Goal: Transaction & Acquisition: Purchase product/service

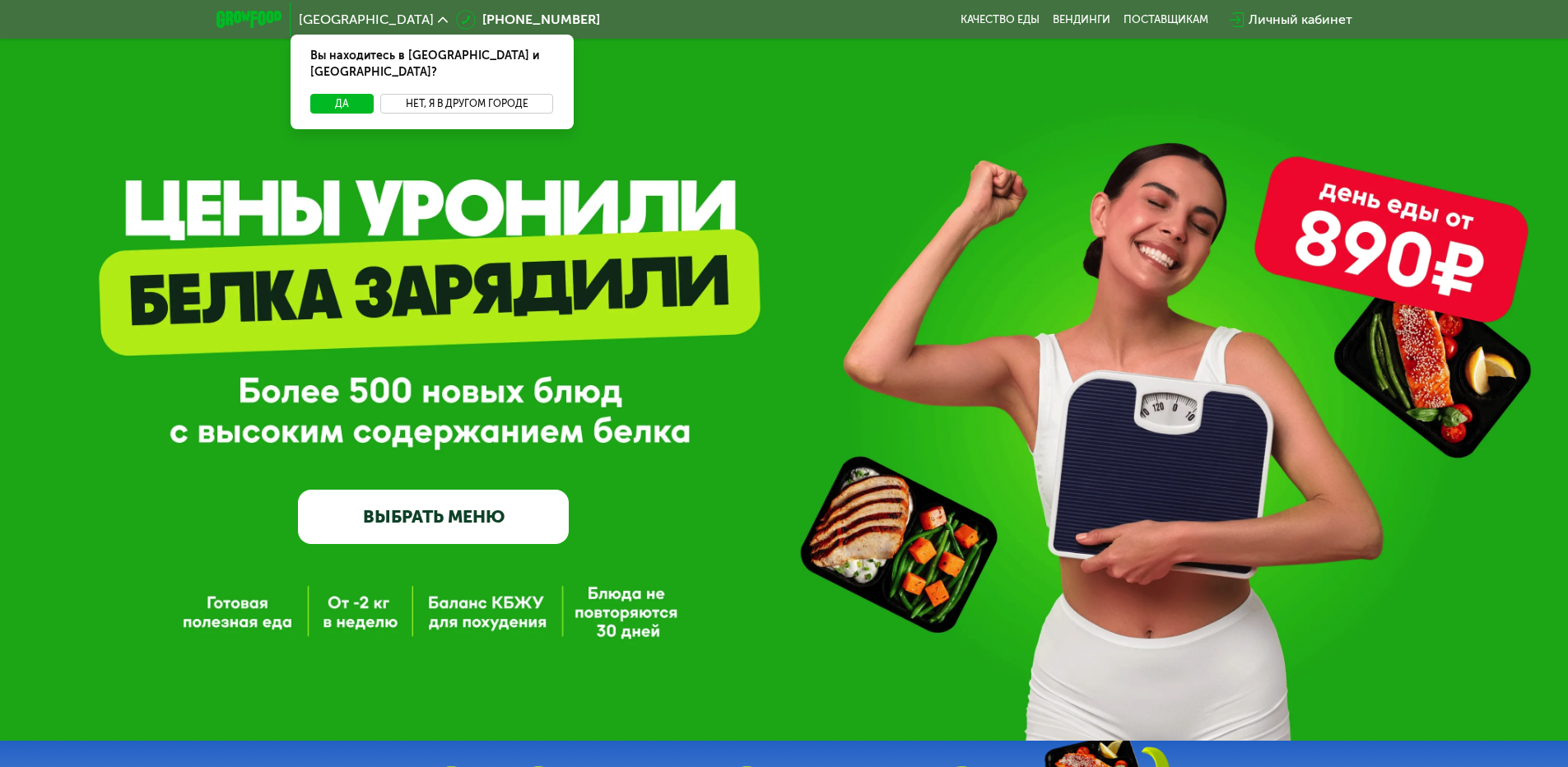
click at [438, 94] on button "Нет, я в другом городе" at bounding box center [467, 104] width 173 height 19
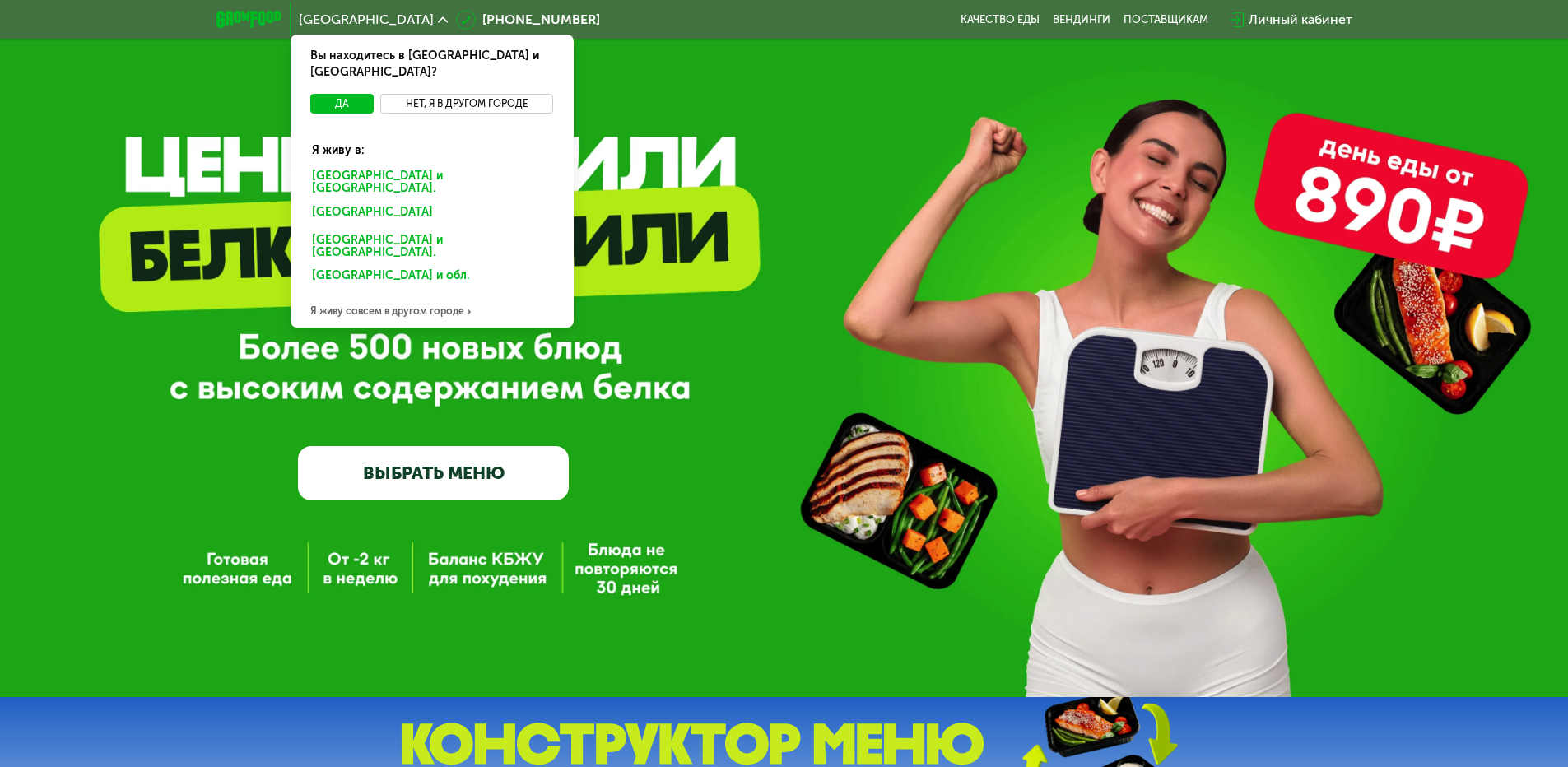
scroll to position [82, 0]
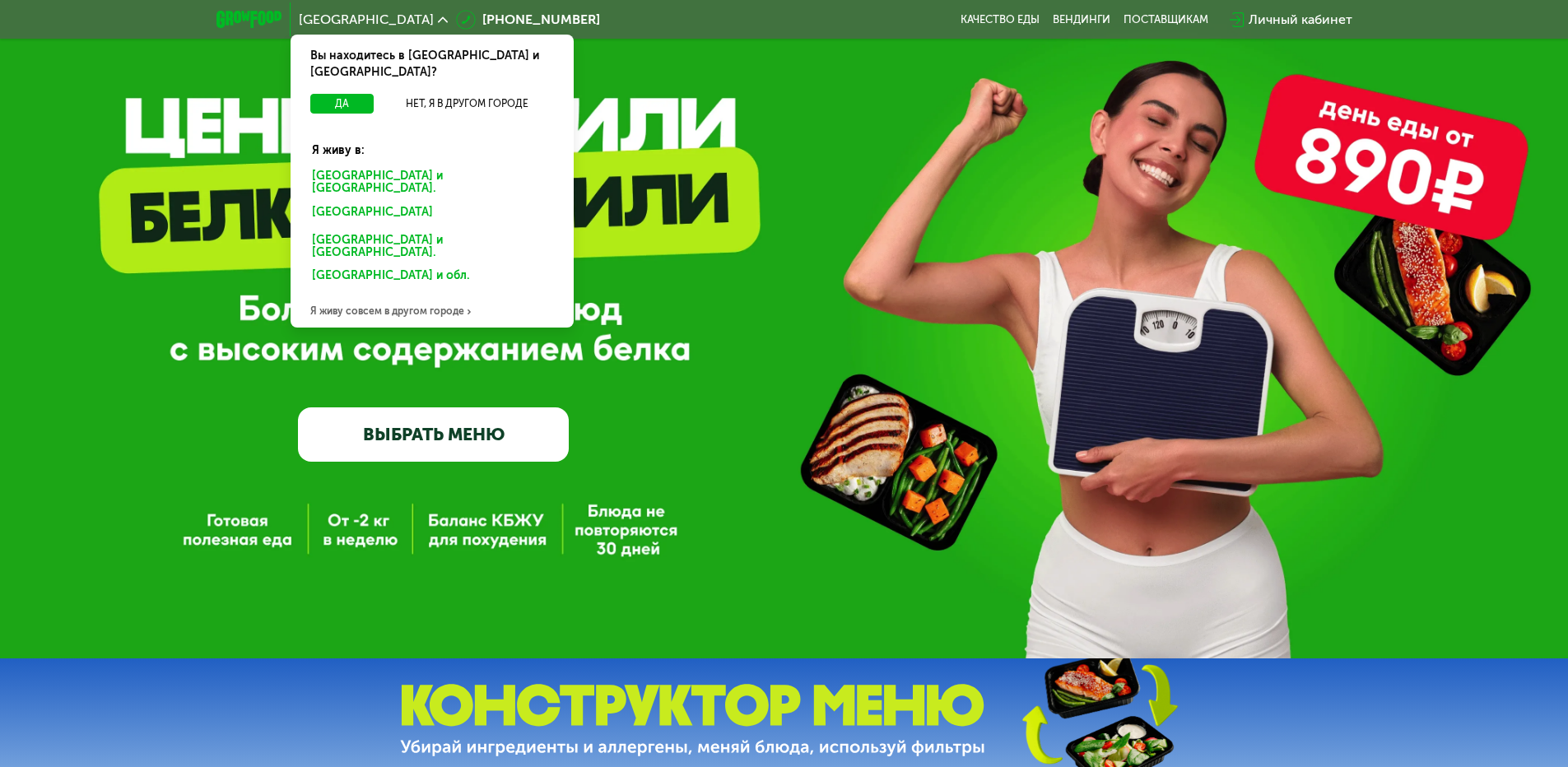
click at [416, 295] on div "Я живу совсем в другом городе" at bounding box center [432, 311] width 283 height 33
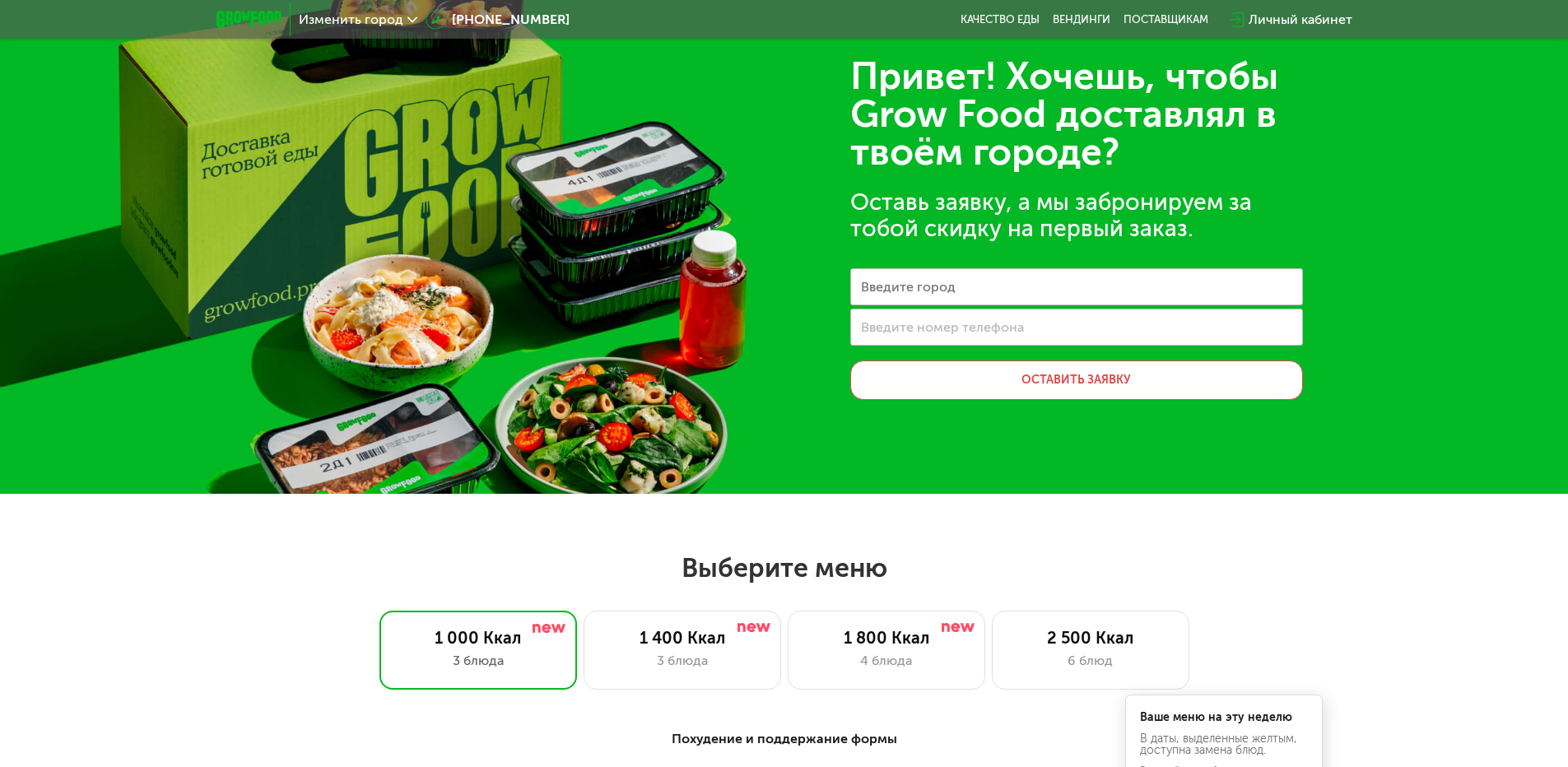
scroll to position [0, 0]
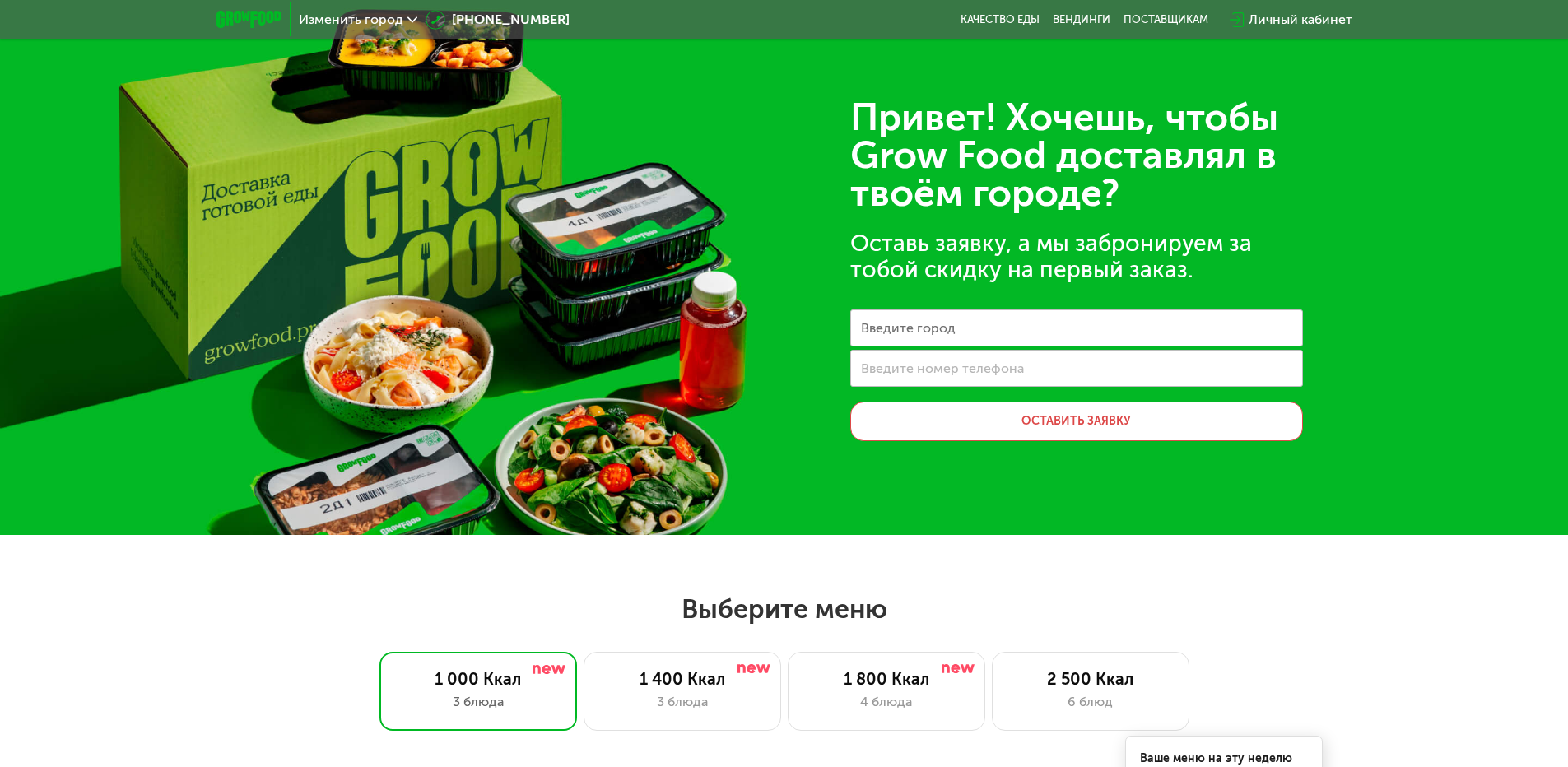
click at [374, 13] on span "Изменить город" at bounding box center [351, 19] width 104 height 13
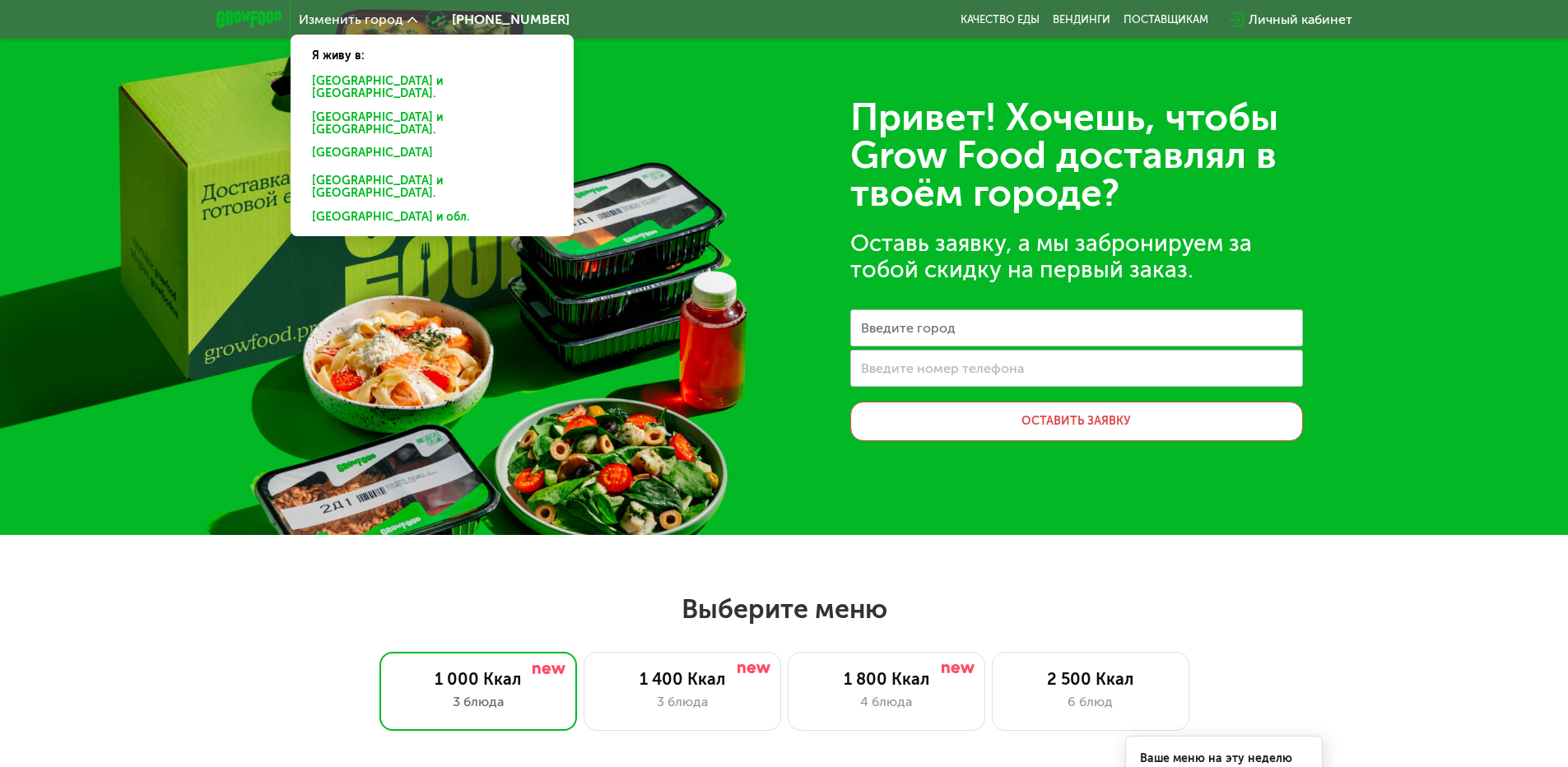
click at [380, 142] on div "[GEOGRAPHIC_DATA] и [GEOGRAPHIC_DATA]." at bounding box center [432, 156] width 264 height 27
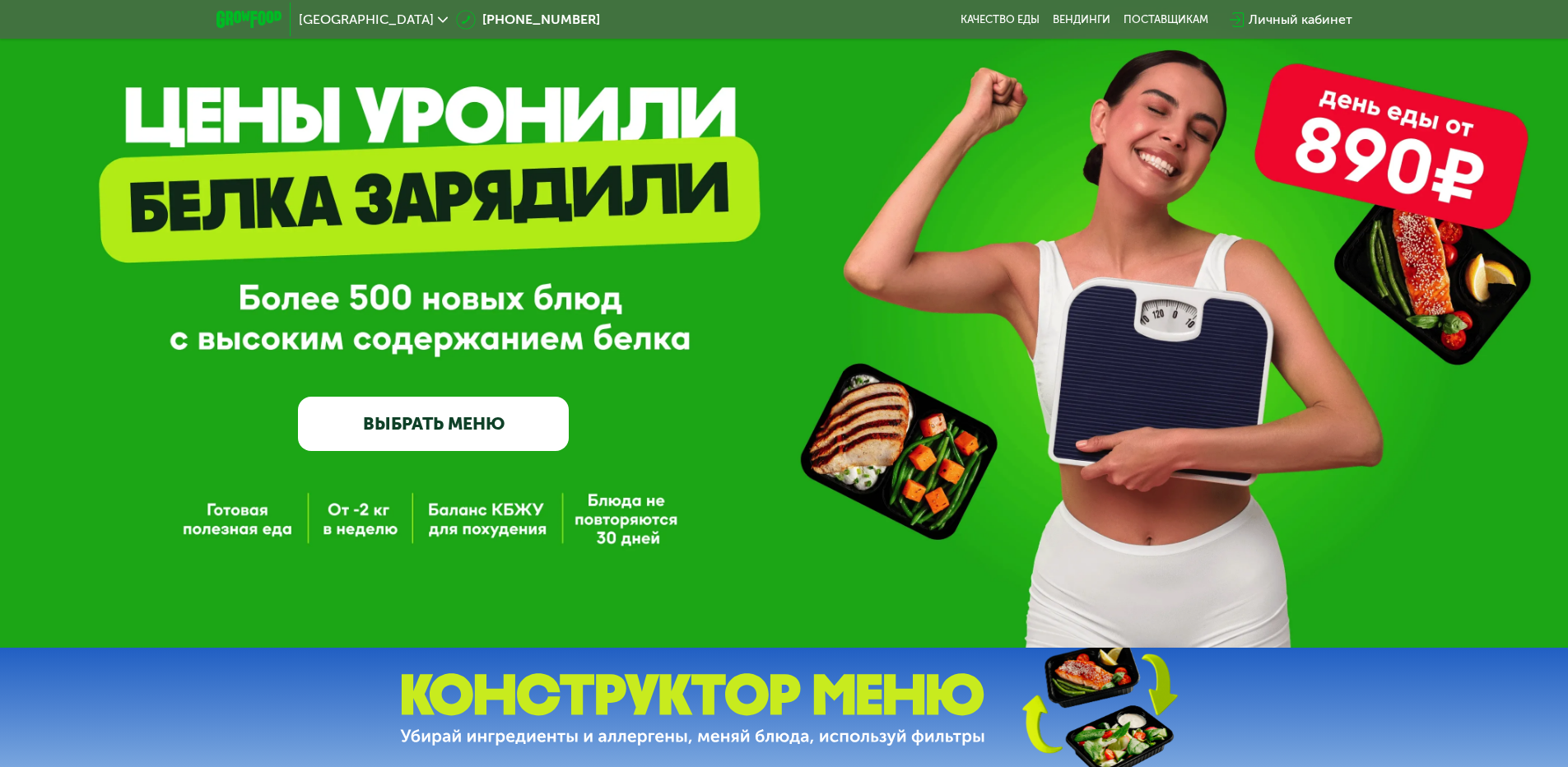
scroll to position [247, 0]
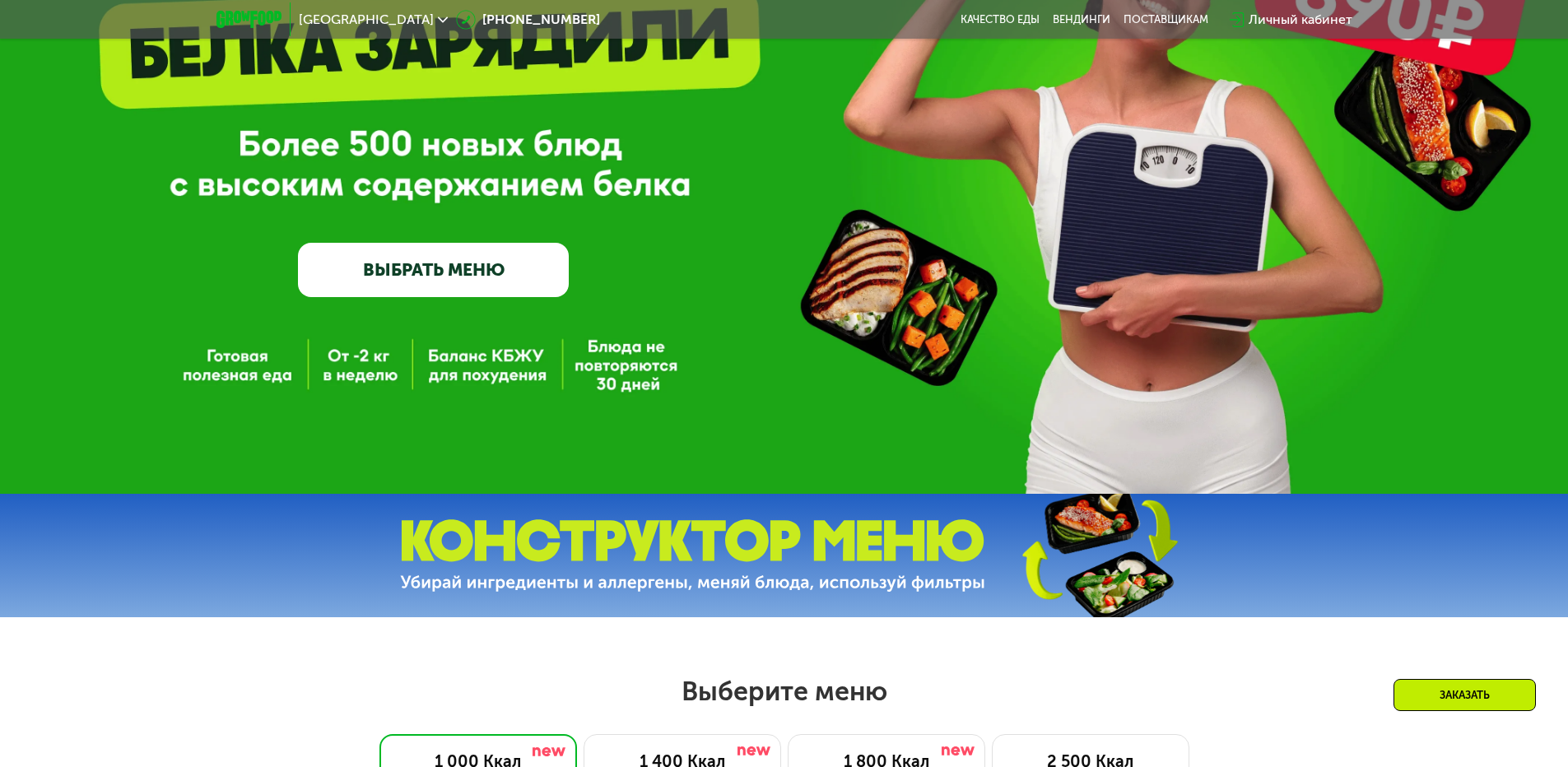
click at [532, 274] on link "ВЫБРАТЬ МЕНЮ" at bounding box center [434, 269] width 271 height 54
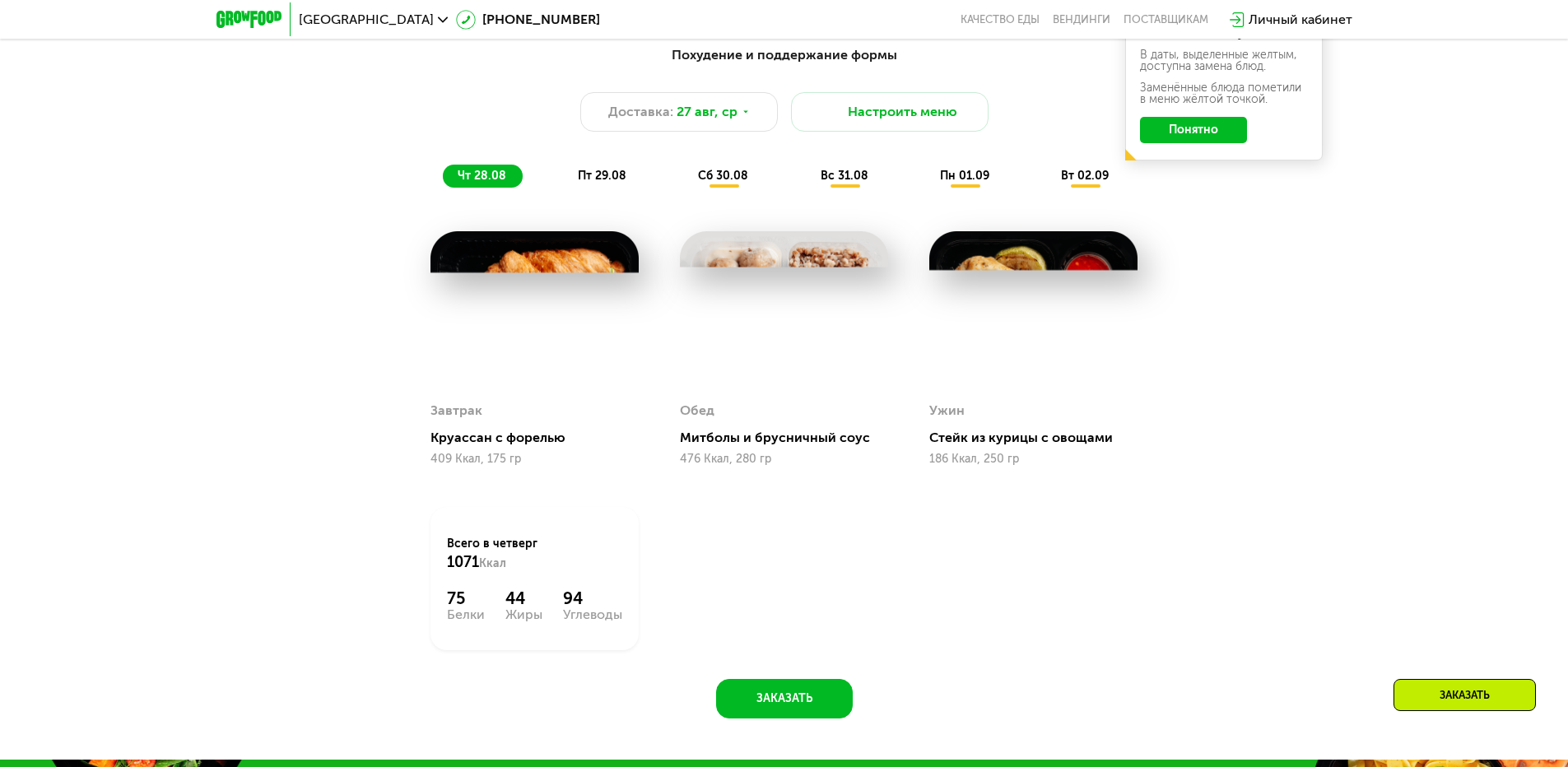
scroll to position [1053, 0]
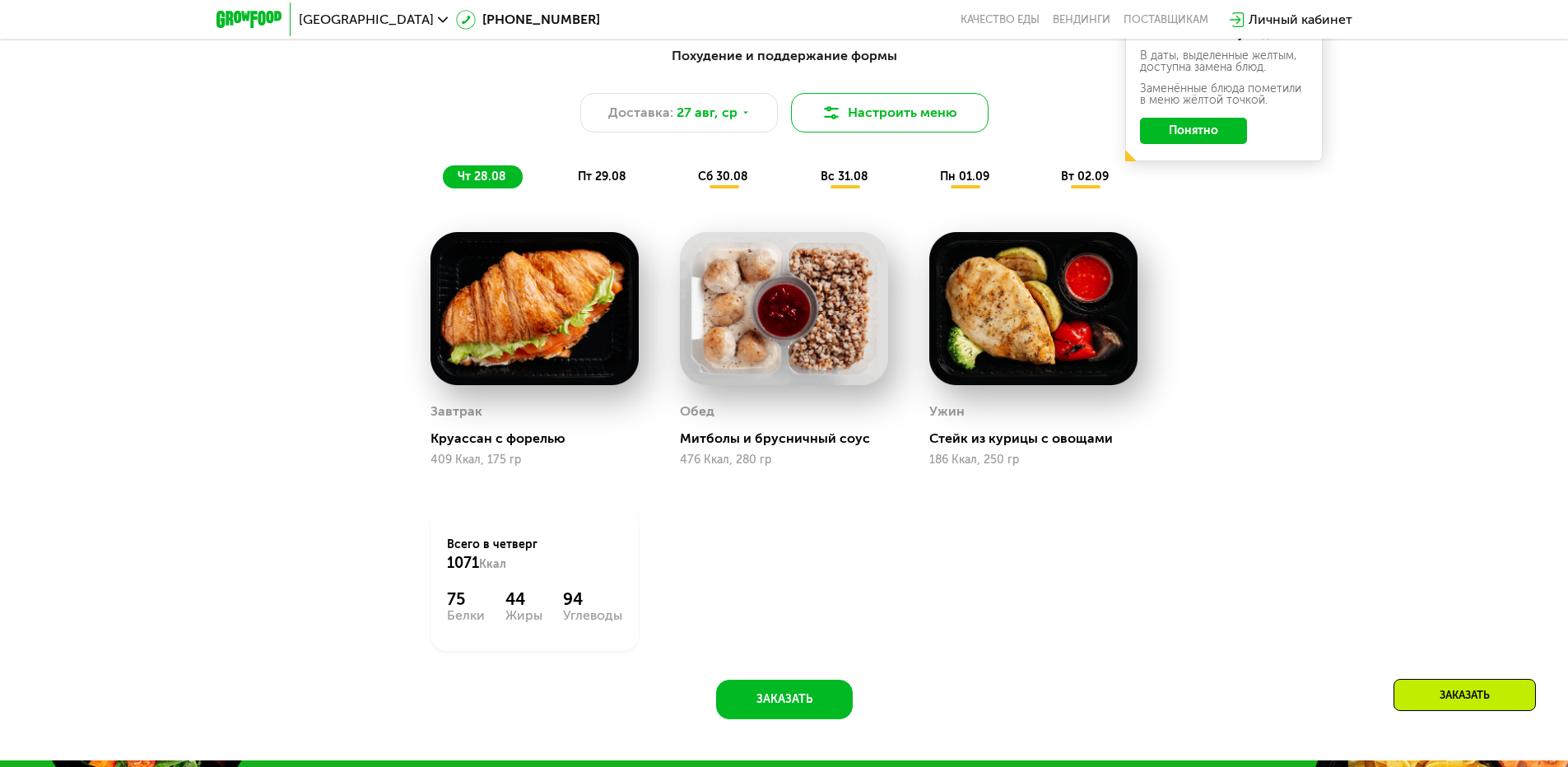
click at [907, 129] on button "Настроить меню" at bounding box center [889, 112] width 197 height 40
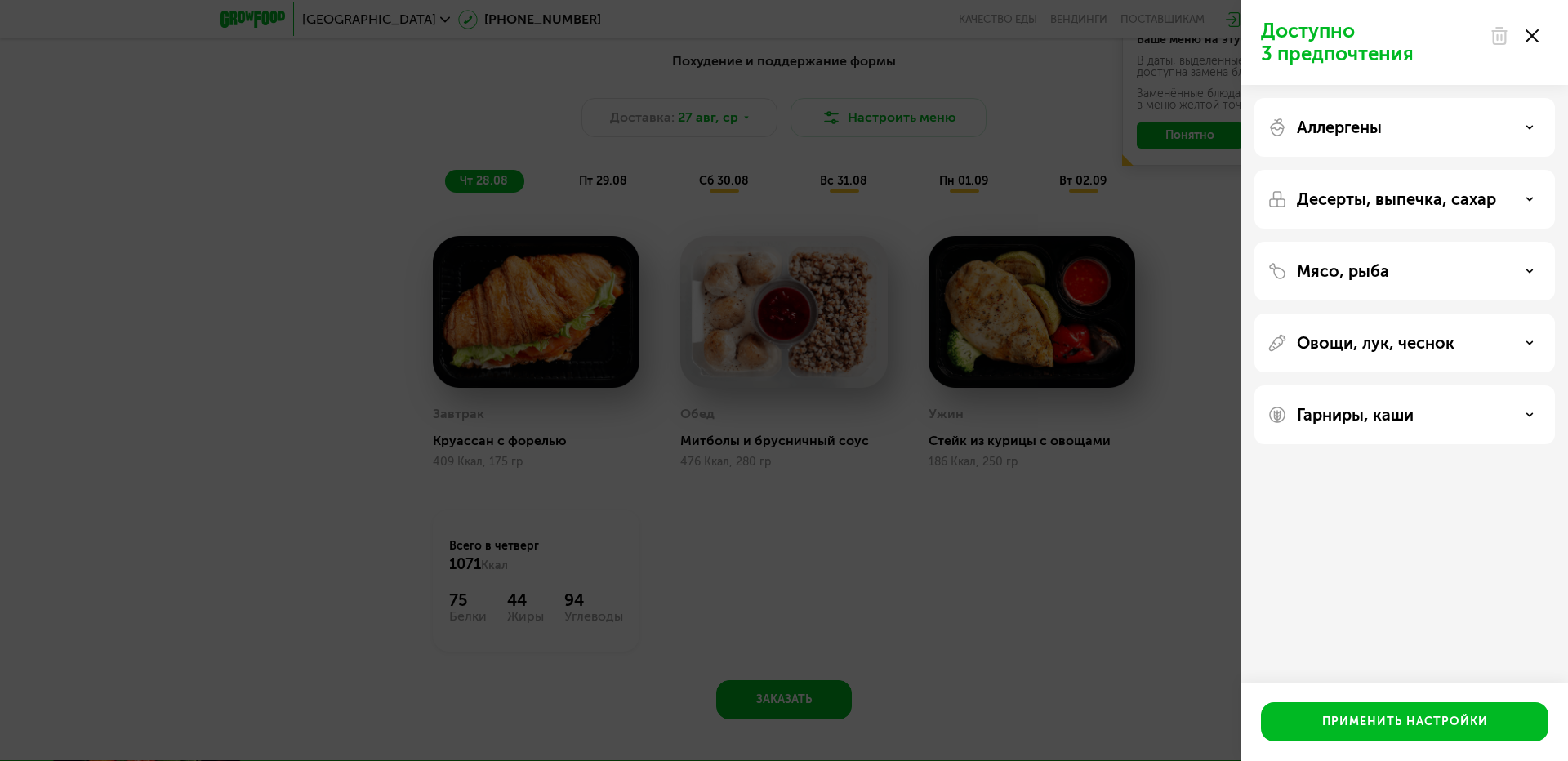
click at [972, 506] on div "Доступно 3 предпочтения Аллергены Десерты, выпечка, сахар Мясо, рыба Овощи, лук…" at bounding box center [784, 380] width 1568 height 761
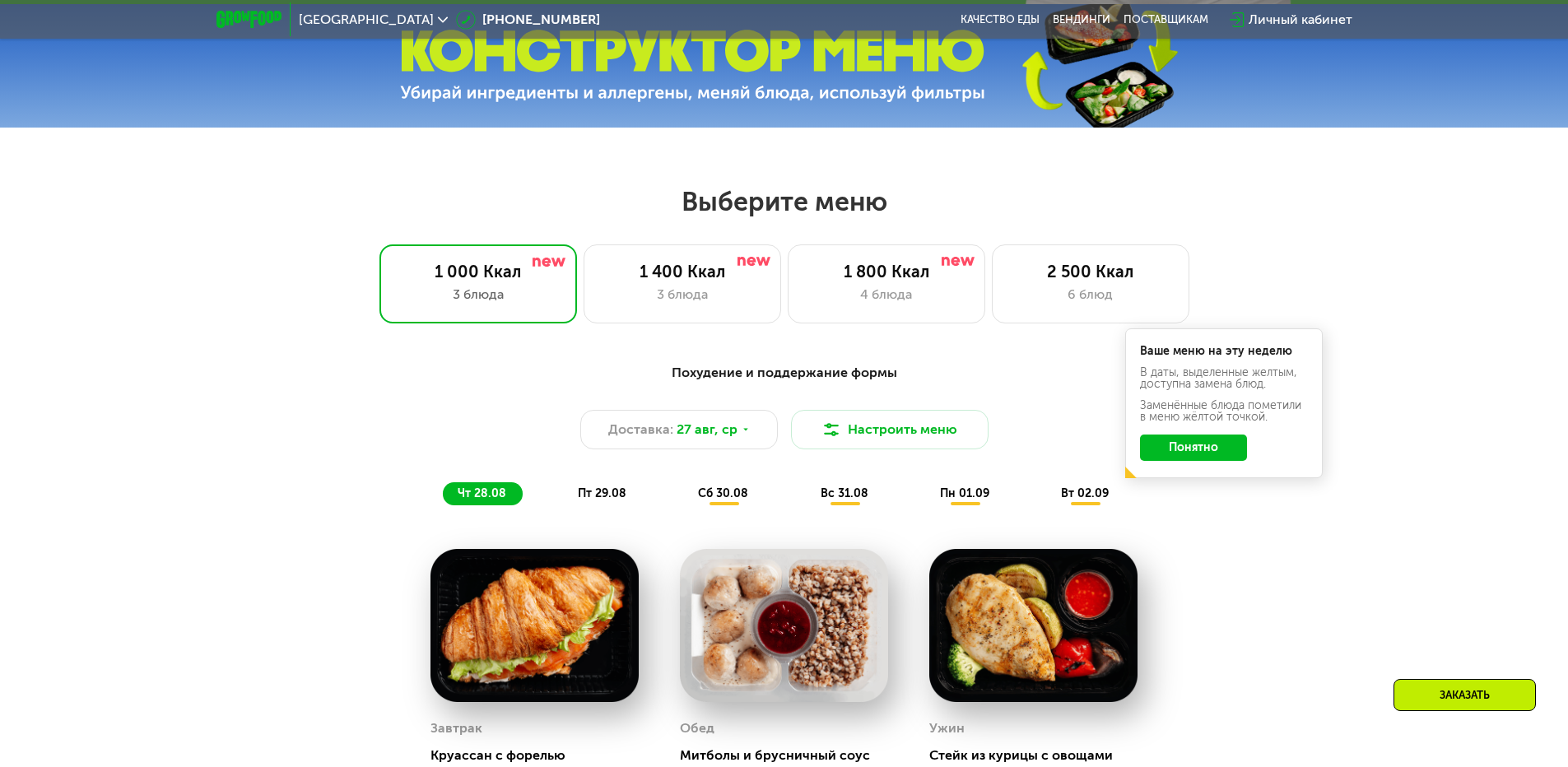
scroll to position [740, 0]
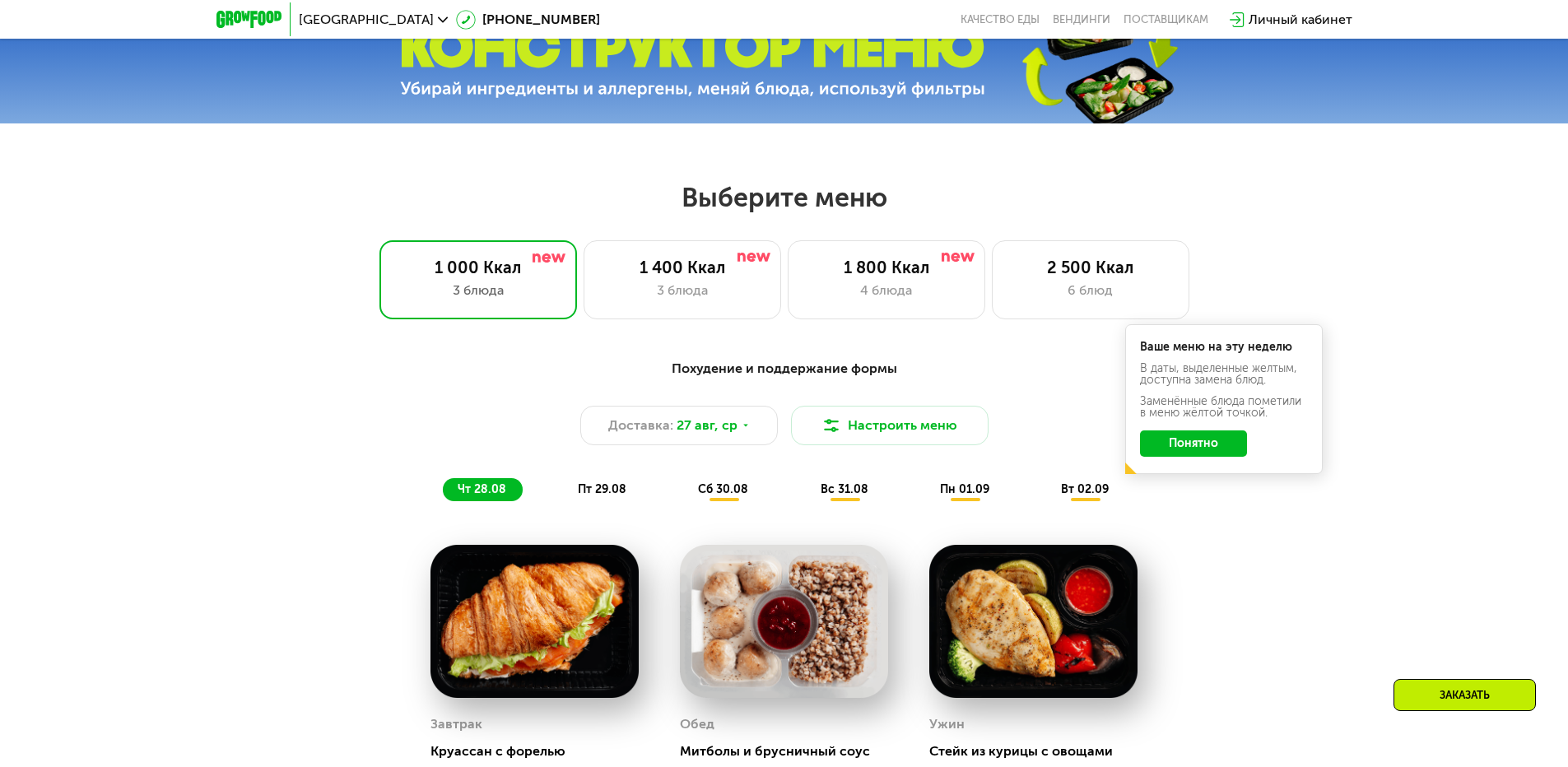
click at [1172, 453] on button "Понятно" at bounding box center [1193, 443] width 107 height 27
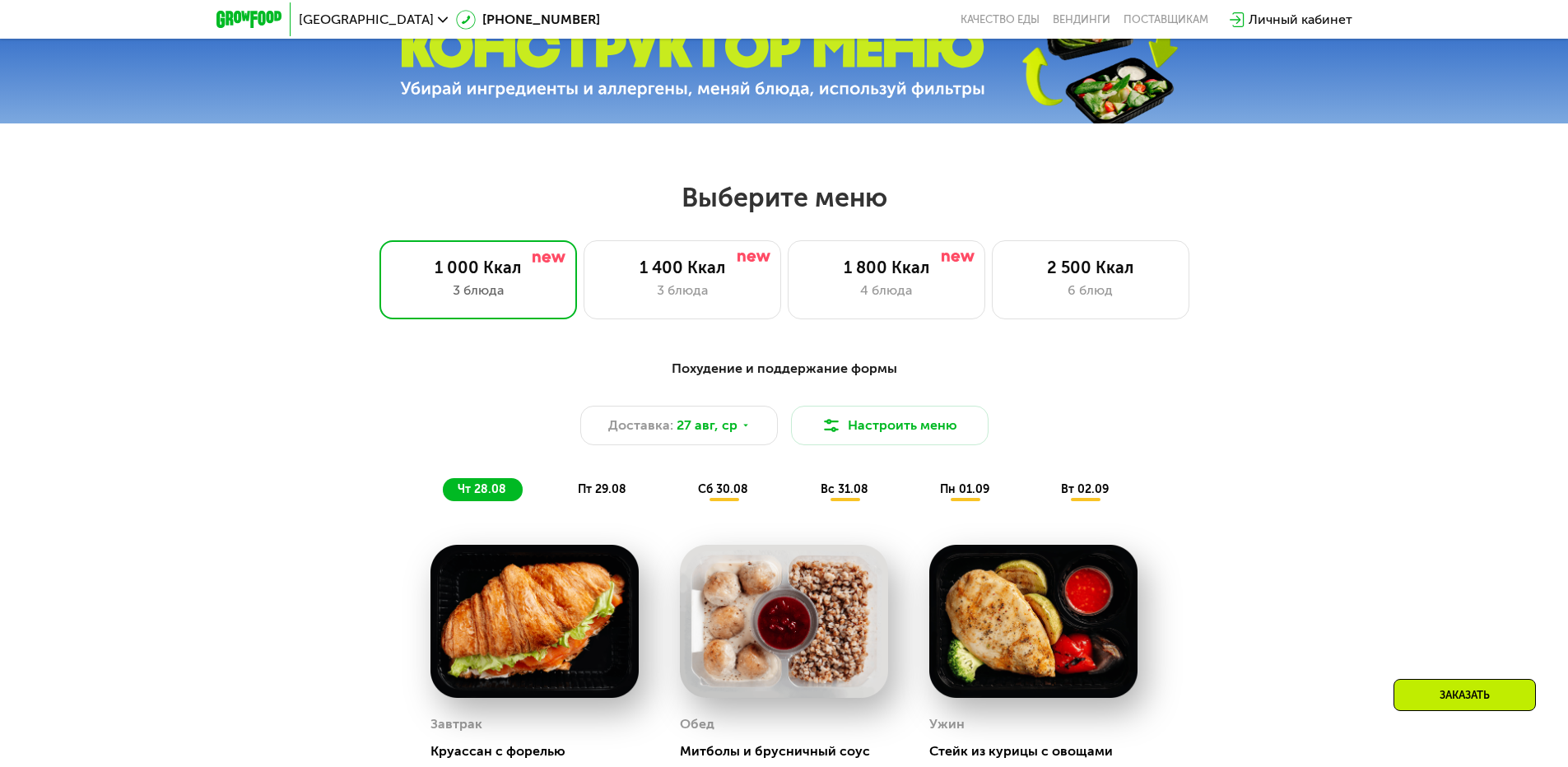
click at [683, 492] on div "пт 29.08" at bounding box center [724, 489] width 81 height 23
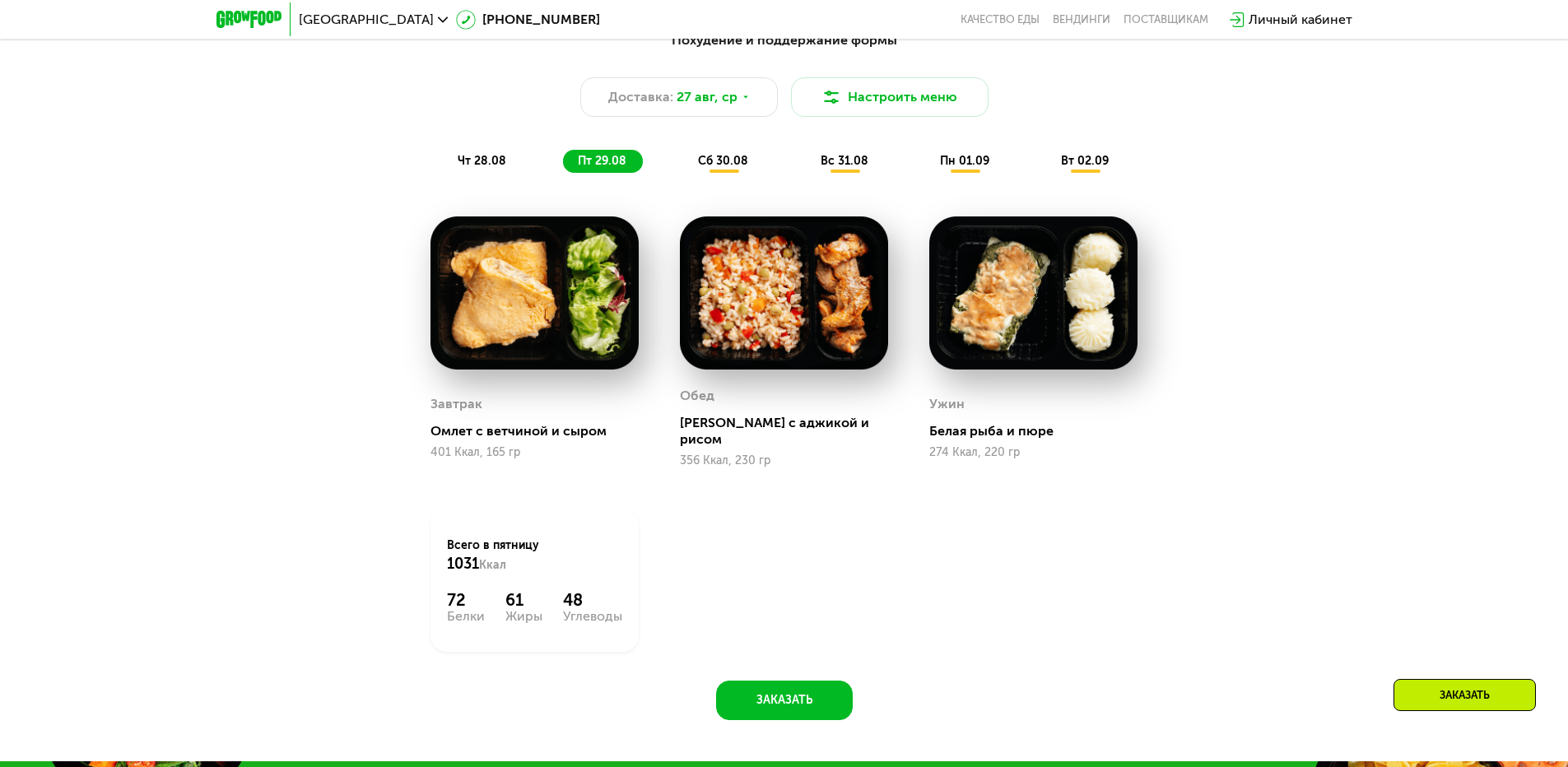
scroll to position [1070, 0]
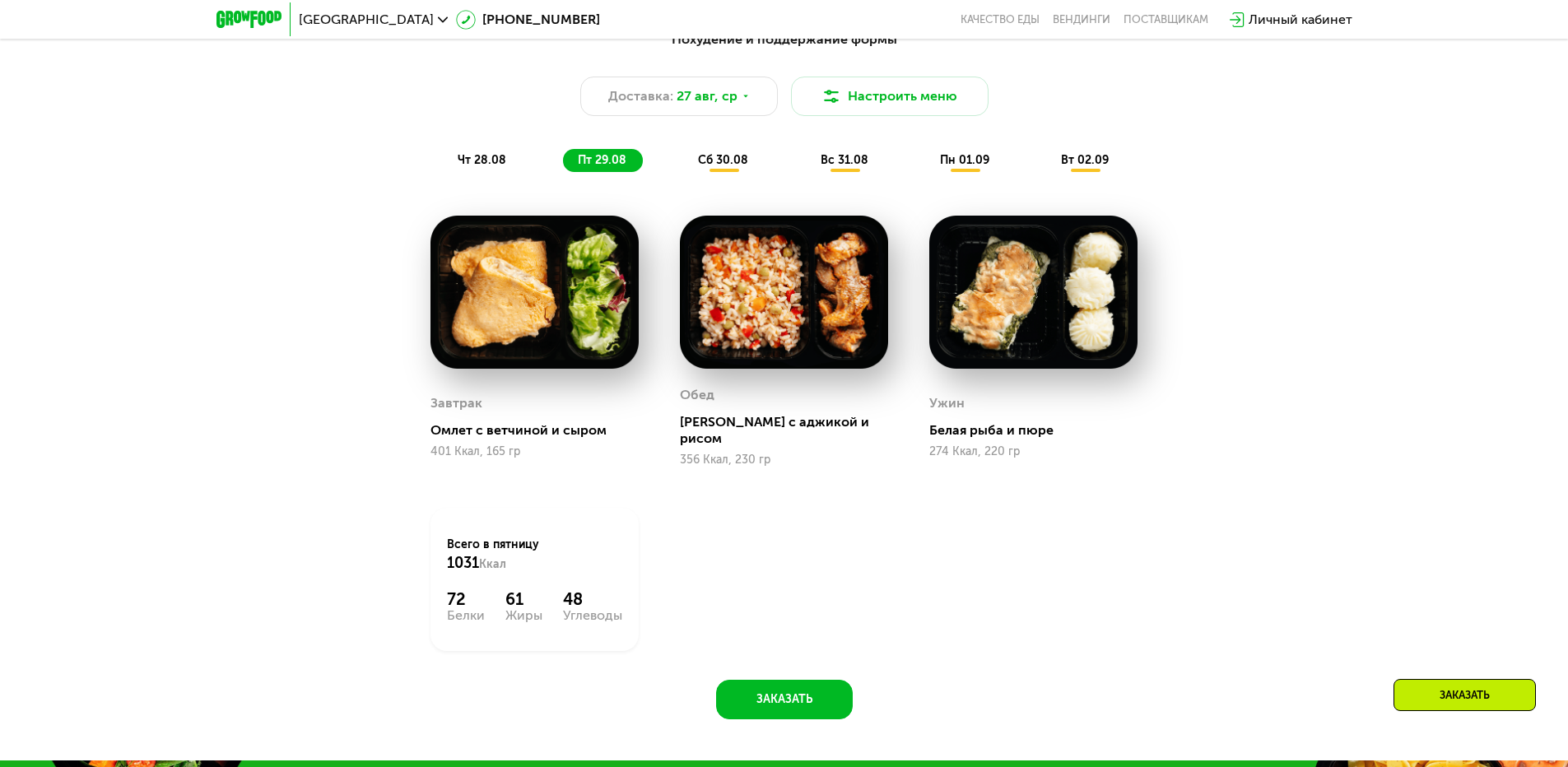
click at [805, 172] on div "сб 30.08" at bounding box center [844, 160] width 79 height 23
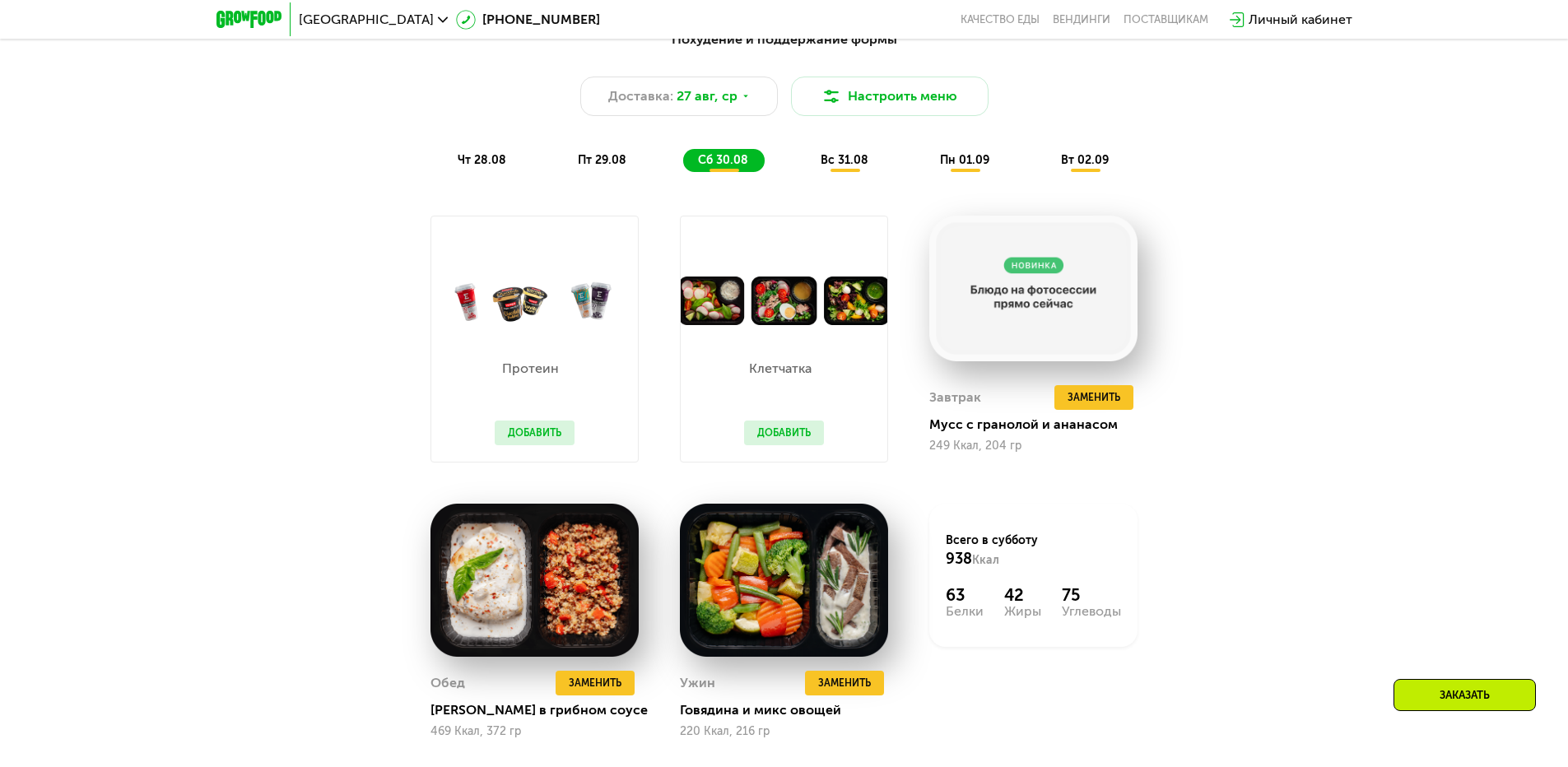
click at [822, 150] on div "Похудение и поддержание формы Доставка: [DATE] Настроить меню чт 28.08 пт 29.08…" at bounding box center [784, 100] width 974 height 142
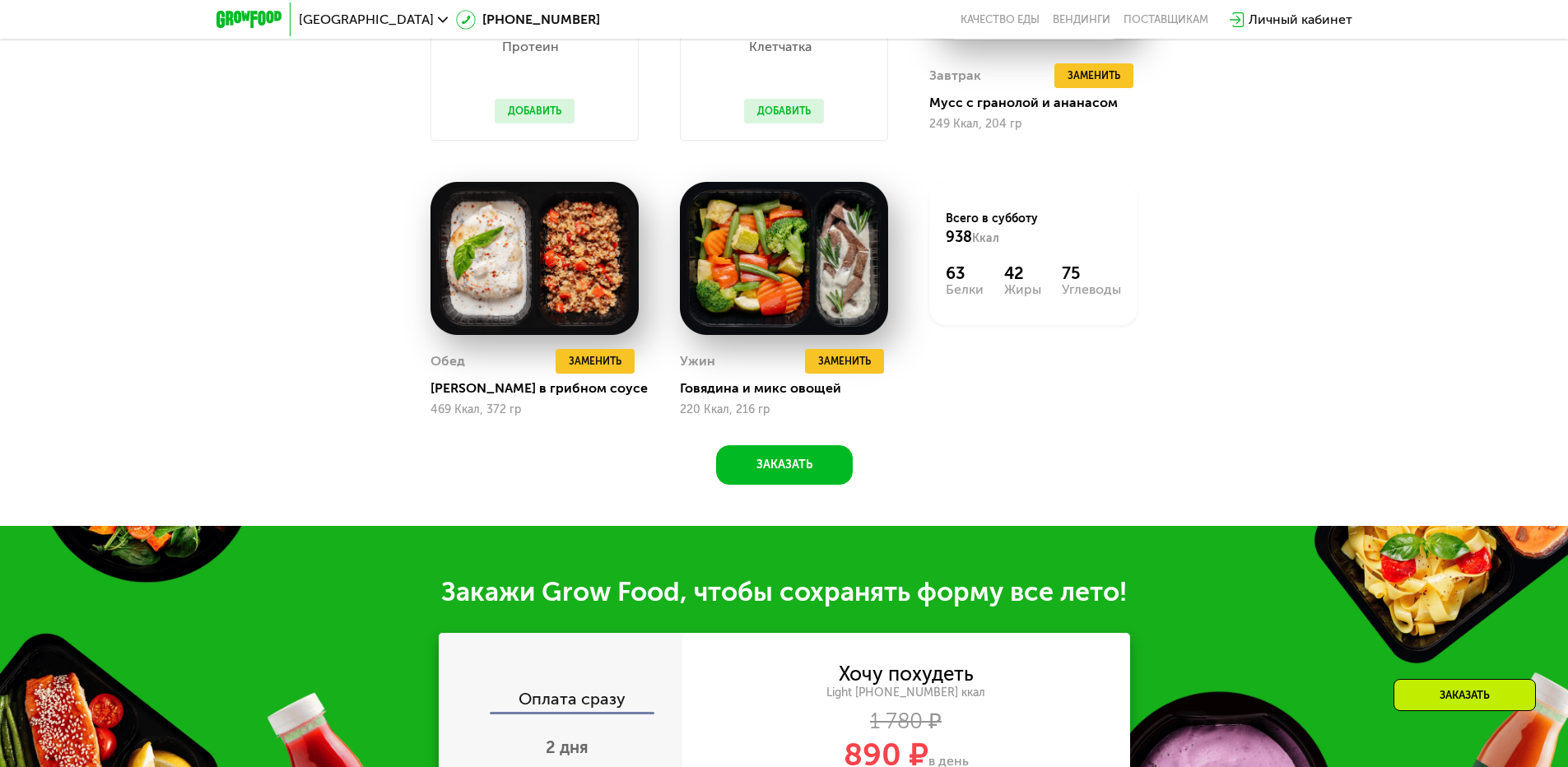
scroll to position [1399, 0]
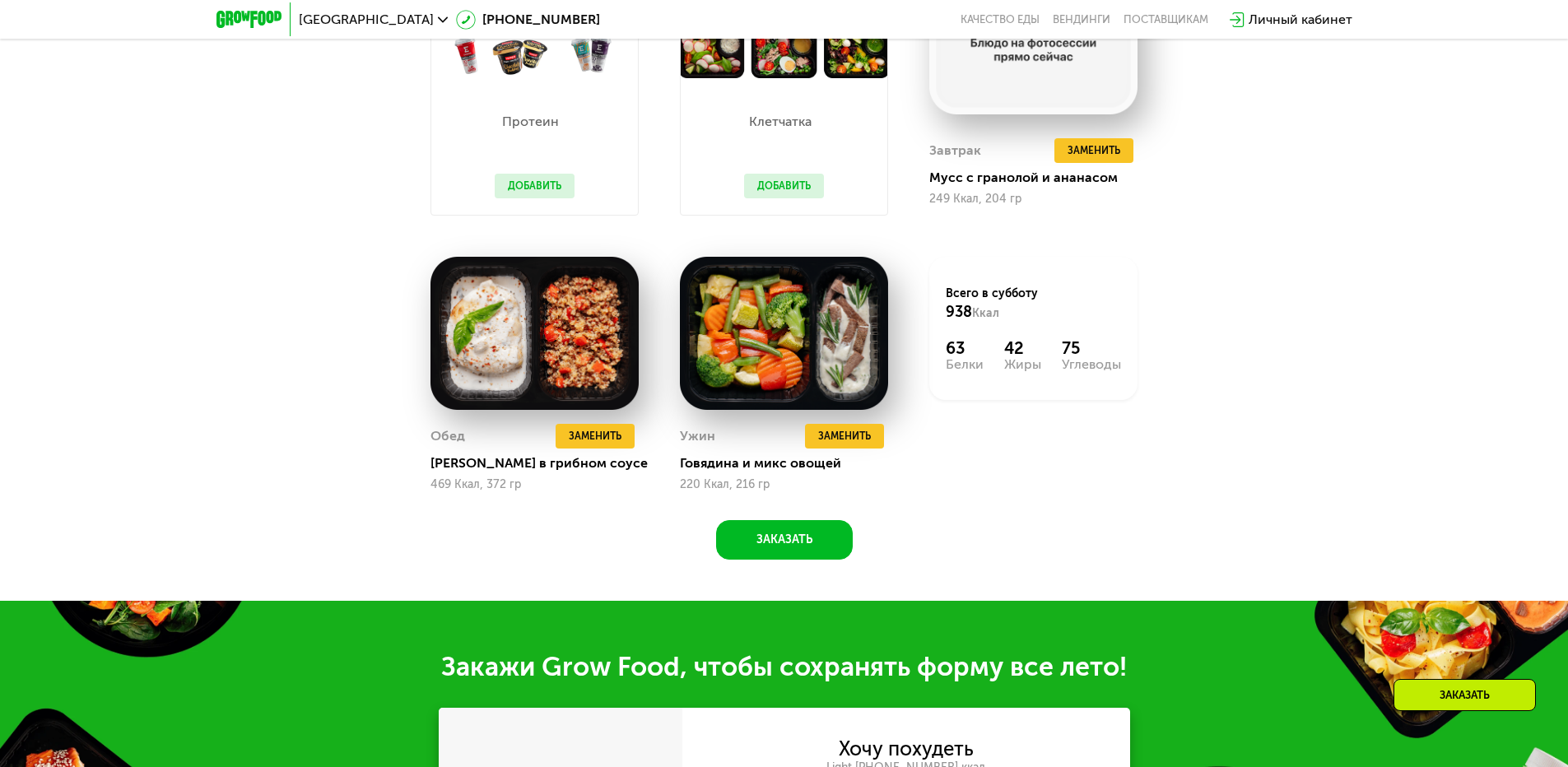
click at [1446, 687] on div "Заказать" at bounding box center [1464, 694] width 142 height 32
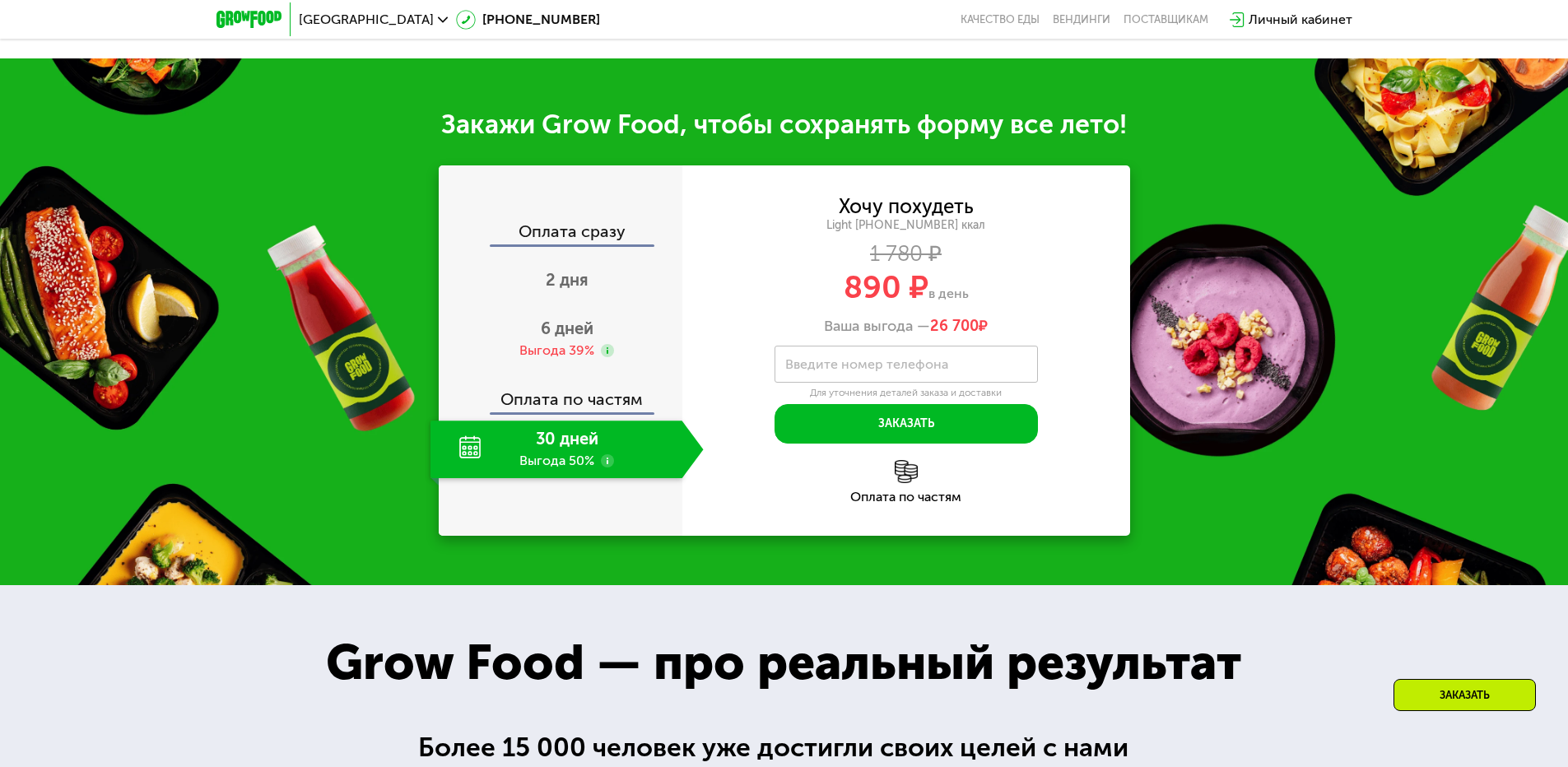
scroll to position [1922, 0]
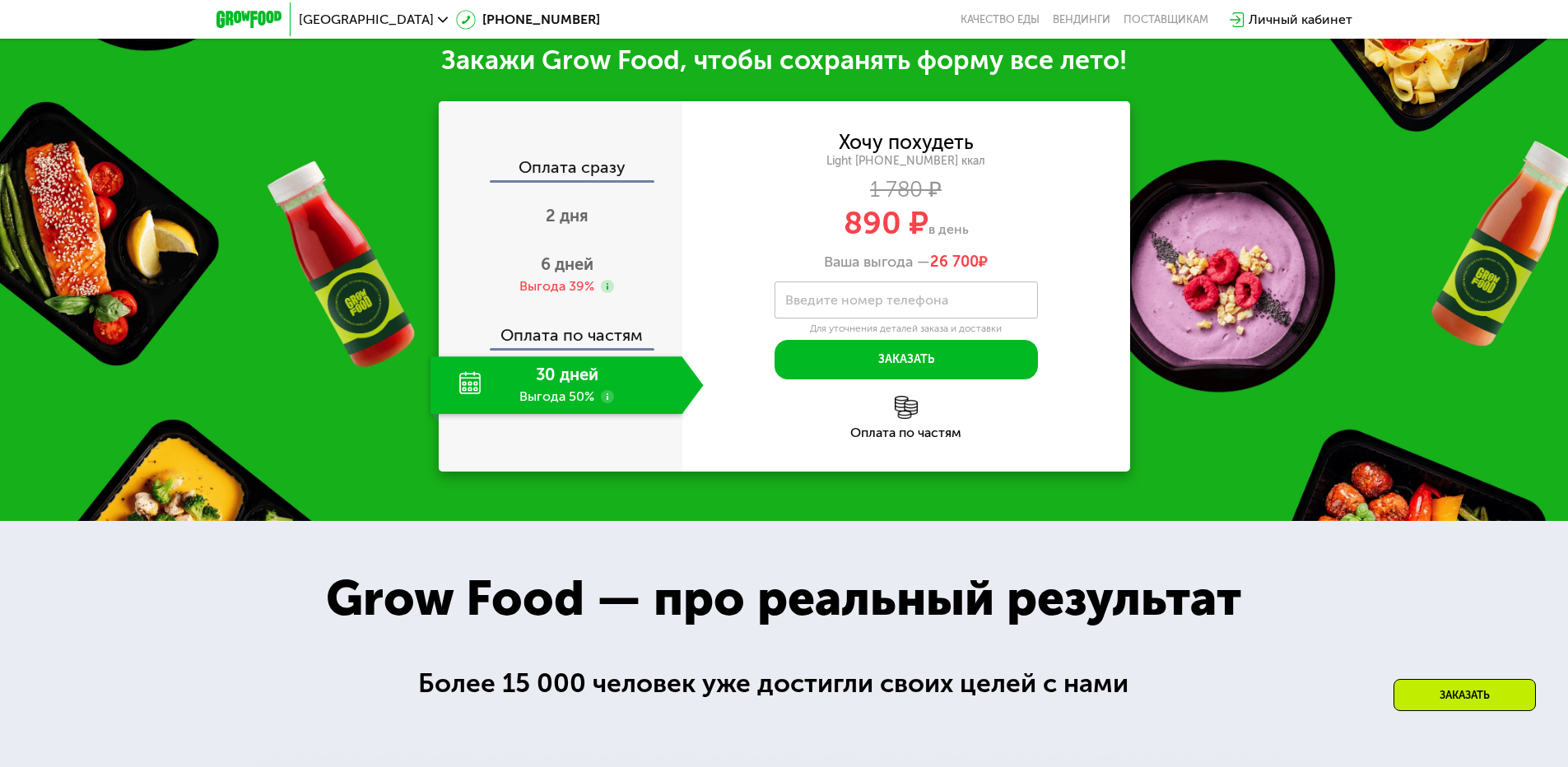
click at [582, 383] on div "30 дней Выгода 50%" at bounding box center [556, 385] width 252 height 58
click at [580, 226] on span "2 дня" at bounding box center [567, 215] width 42 height 19
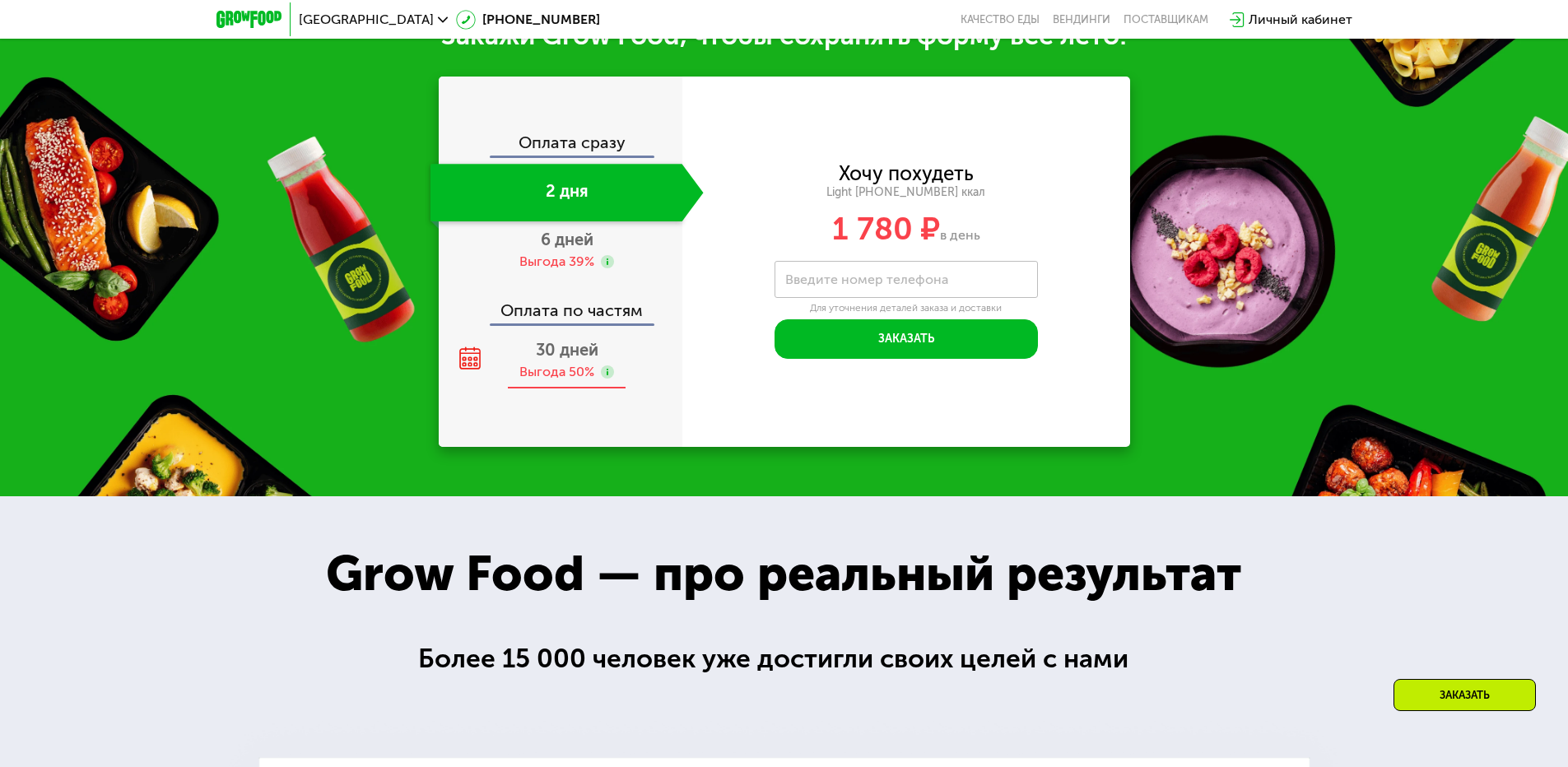
scroll to position [1840, 0]
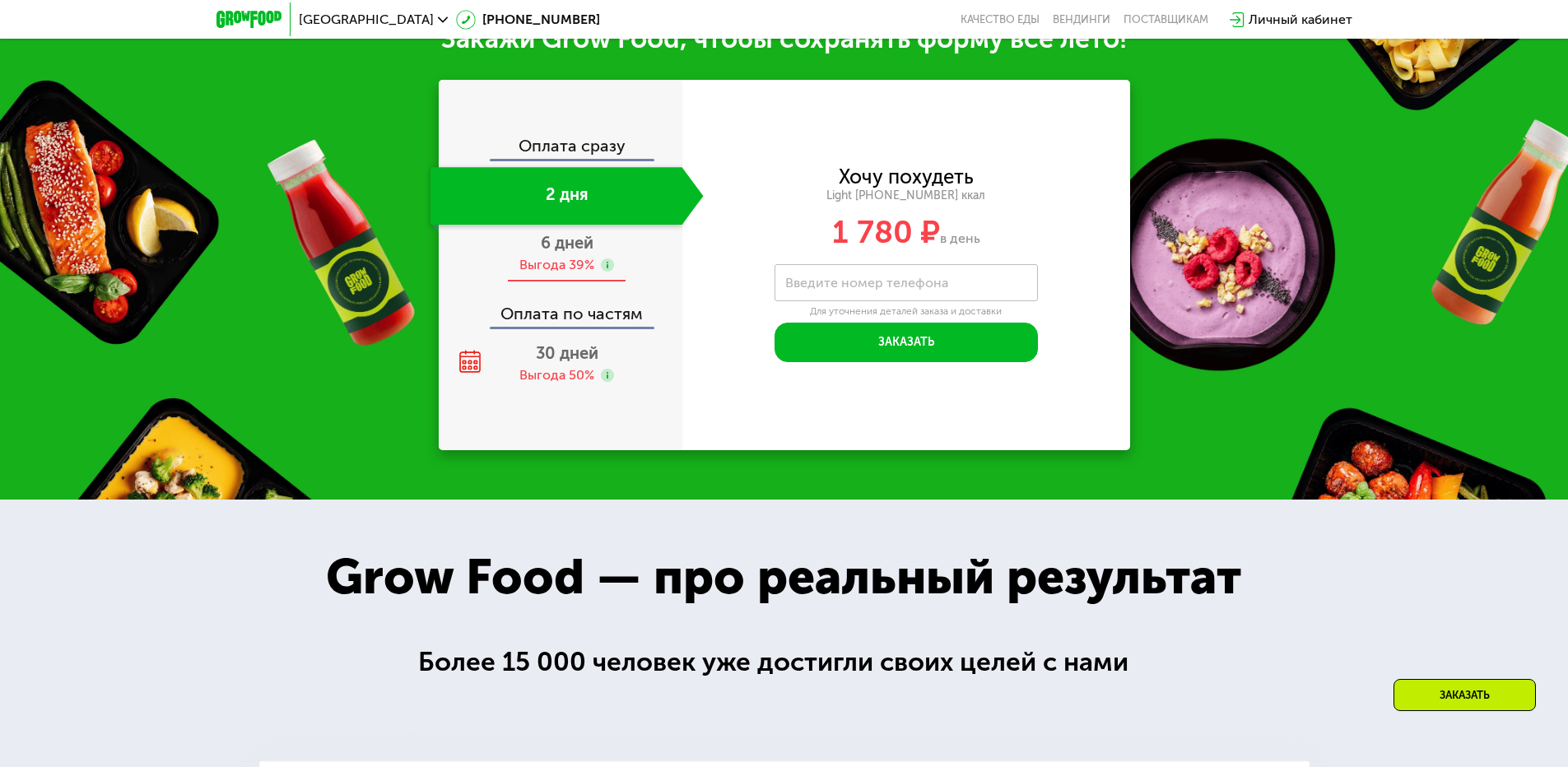
click at [549, 252] on span "6 дней" at bounding box center [567, 242] width 53 height 19
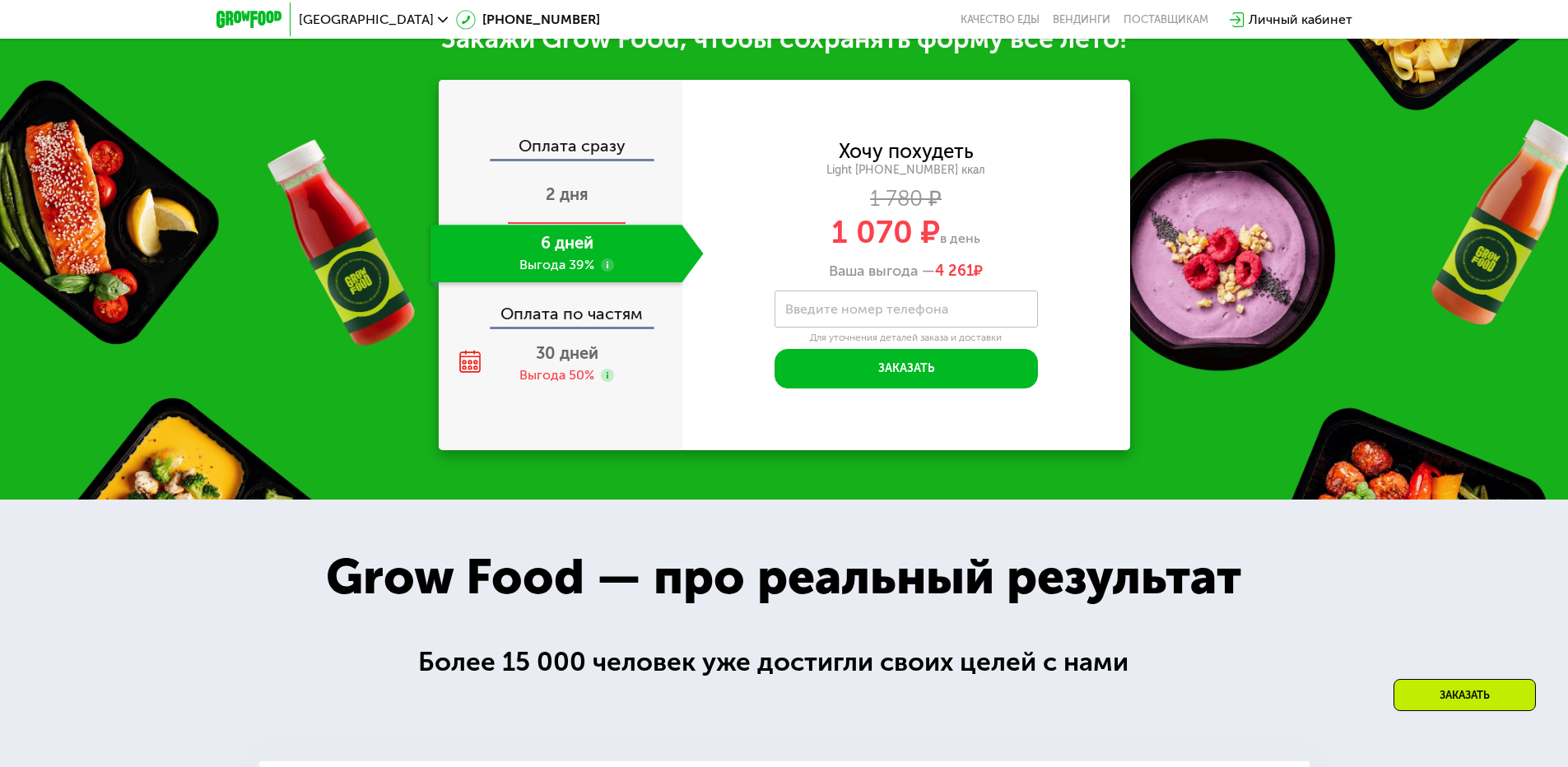
click at [594, 205] on div "2 дня" at bounding box center [566, 196] width 273 height 58
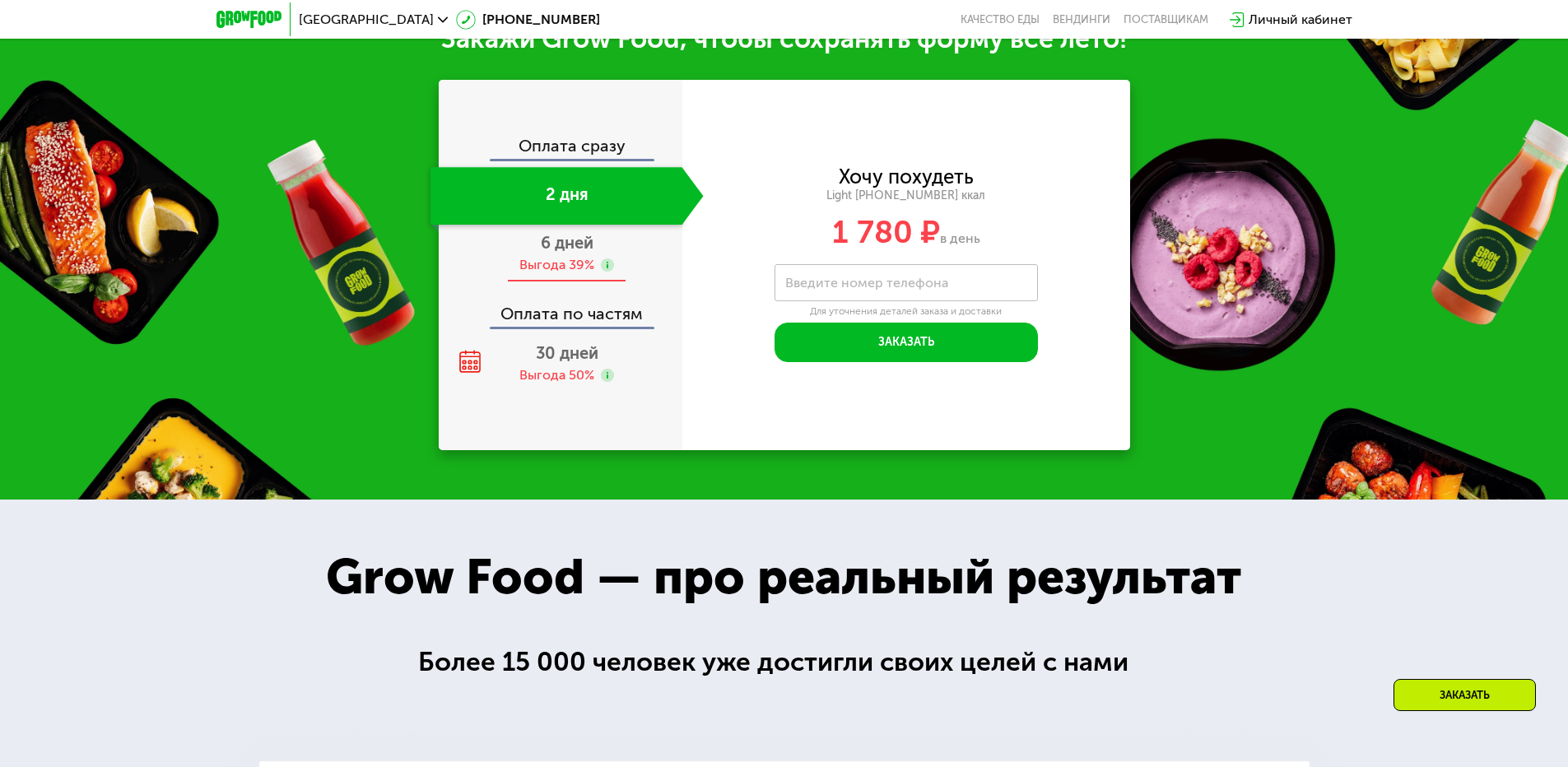
click at [606, 257] on div "6 дней Выгода 39%" at bounding box center [566, 253] width 273 height 58
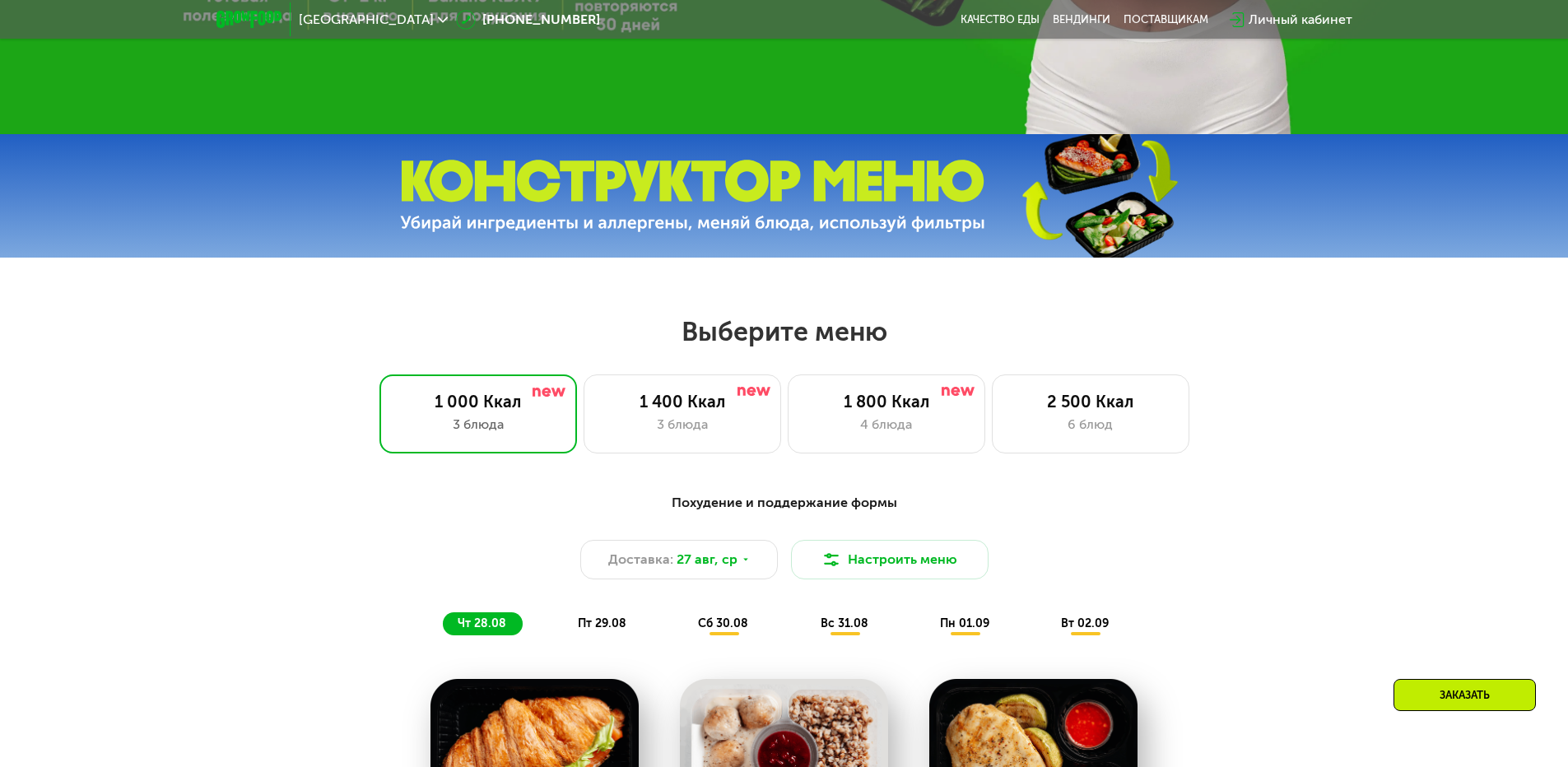
scroll to position [771, 0]
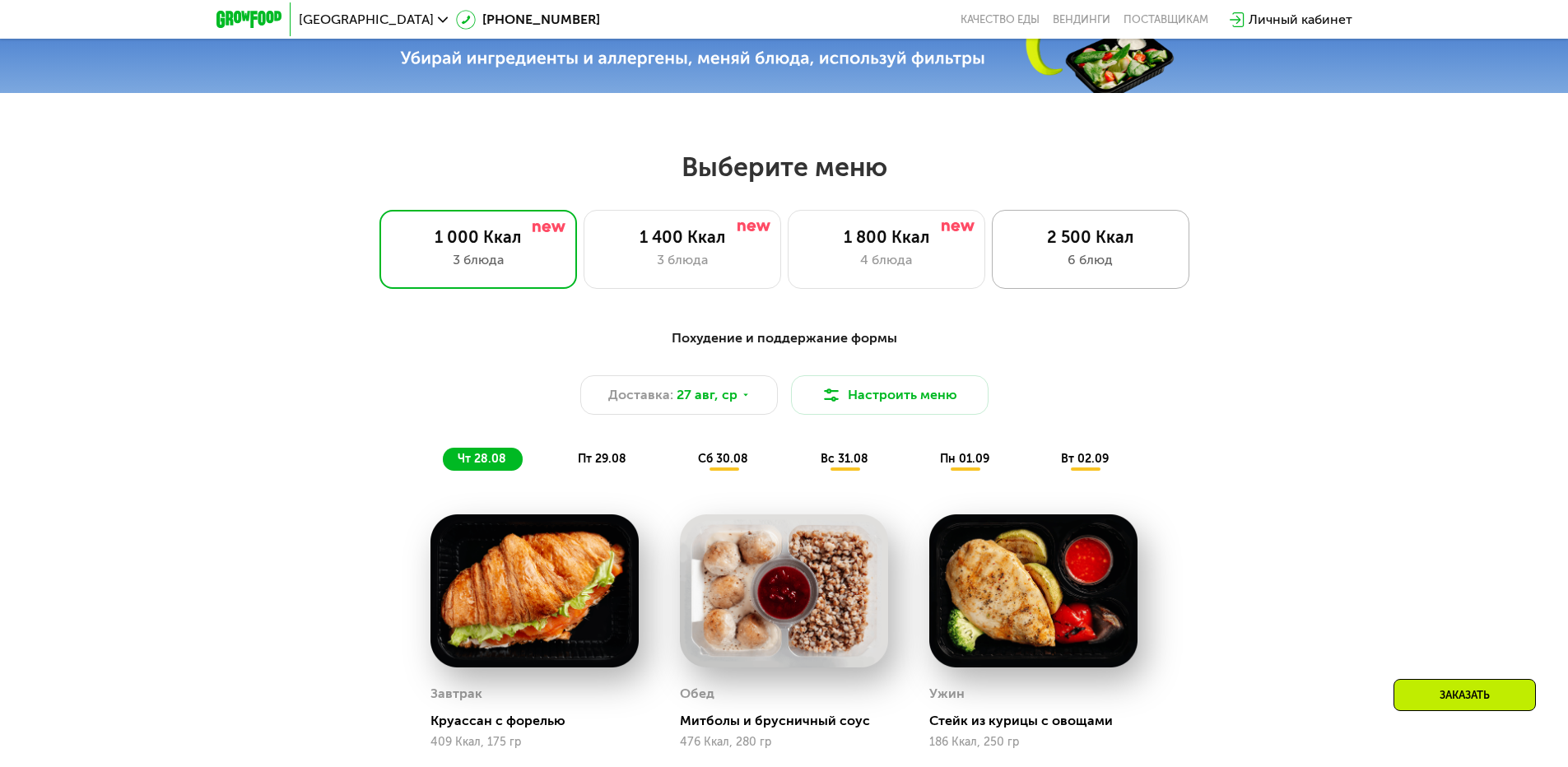
click at [1045, 265] on div "6 блюд" at bounding box center [1090, 260] width 163 height 19
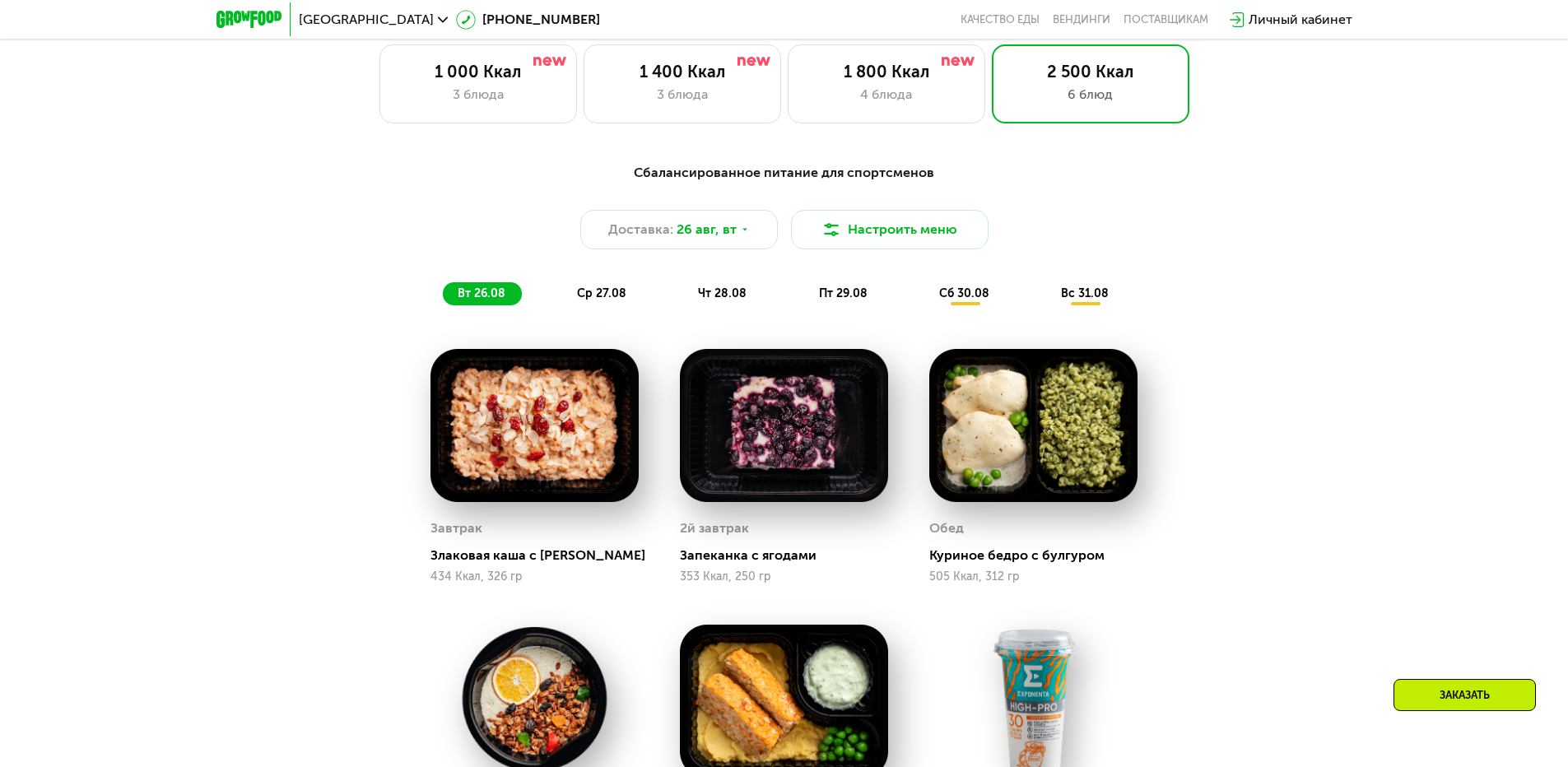
scroll to position [1100, 0]
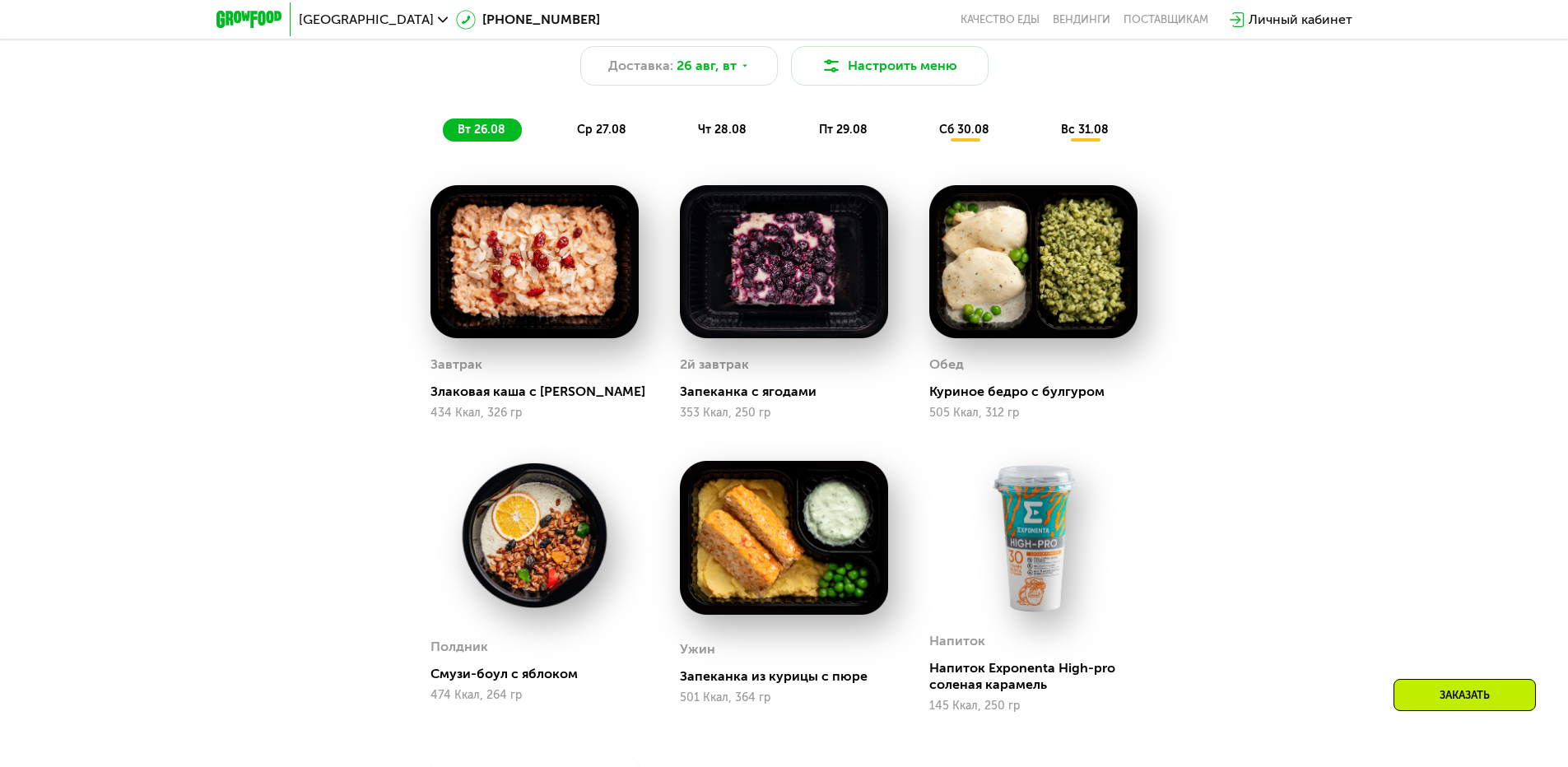
click at [580, 149] on div "Сбалансированное питание для спортсменов Доставка: [DATE] [GEOGRAPHIC_DATA] мен…" at bounding box center [784, 70] width 994 height 162
click at [683, 142] on div "ср 27.08" at bounding box center [723, 130] width 80 height 23
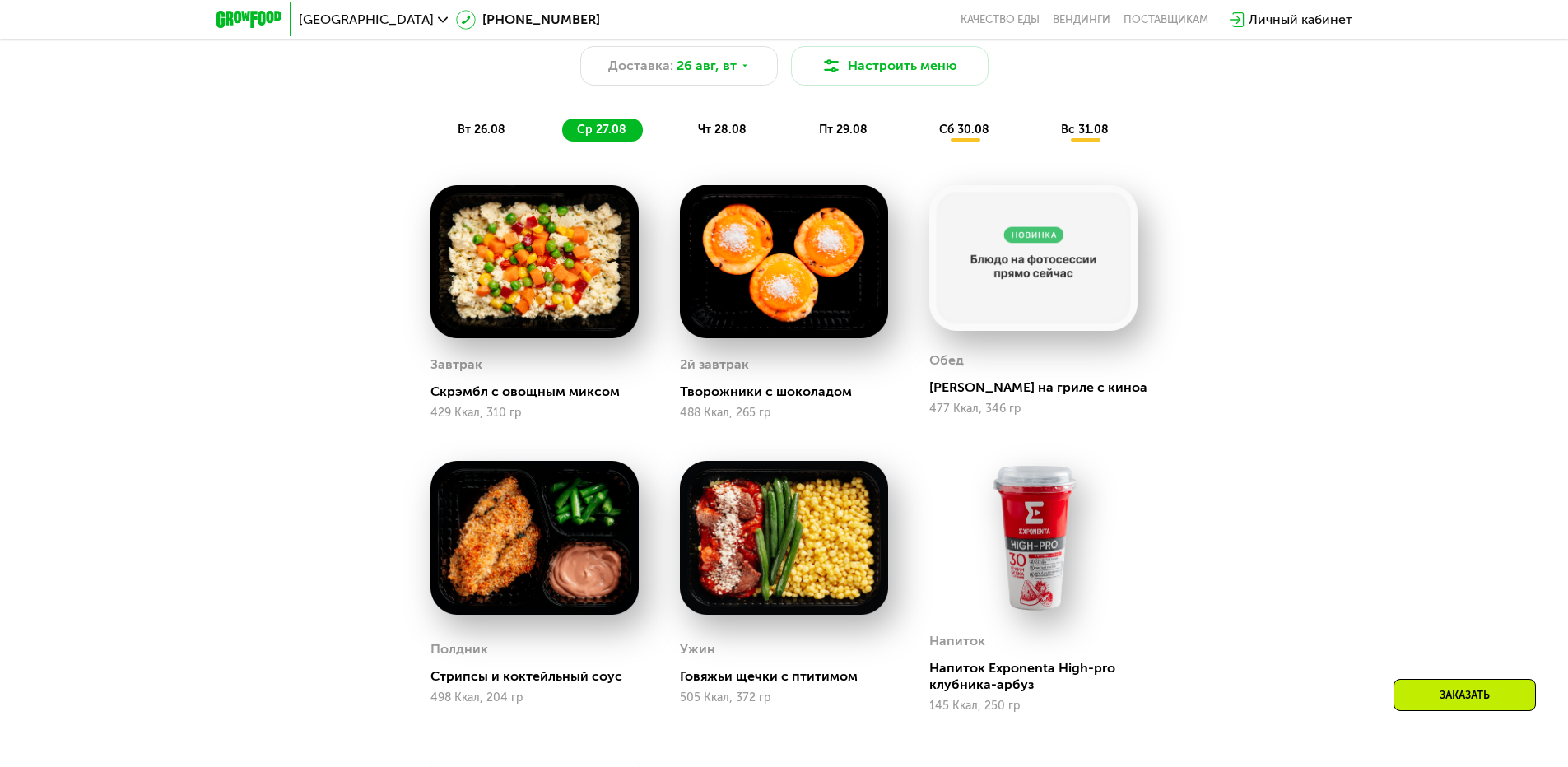
drag, startPoint x: 723, startPoint y: 127, endPoint x: 701, endPoint y: 131, distance: 22.4
click at [804, 124] on div "чт 28.08" at bounding box center [844, 130] width 80 height 23
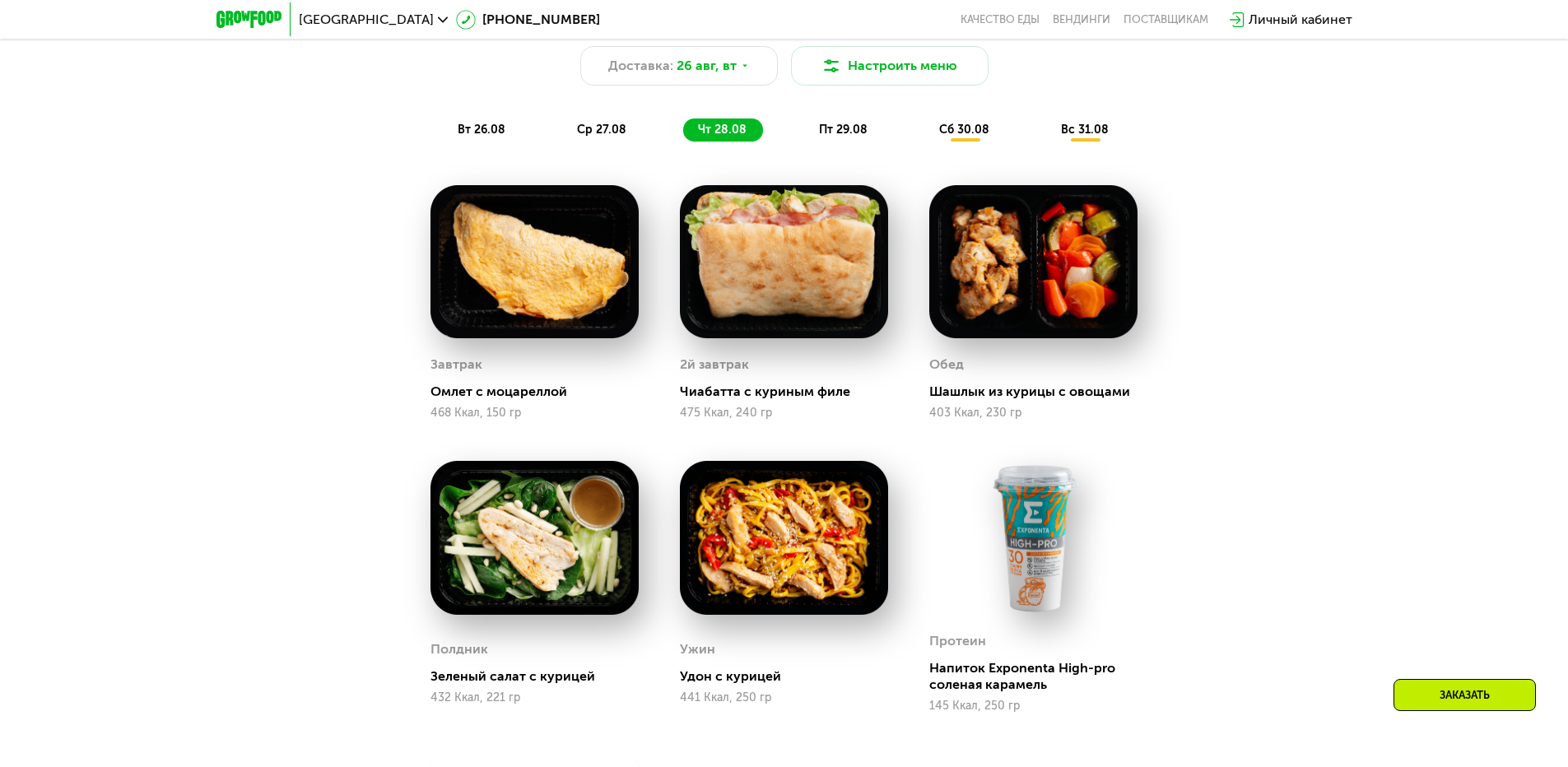
drag, startPoint x: 815, startPoint y: 153, endPoint x: 822, endPoint y: 127, distance: 26.9
click at [816, 151] on div "Сбалансированное питание для спортсменов Доставка: [DATE] [GEOGRAPHIC_DATA] мен…" at bounding box center [784, 70] width 994 height 162
click at [924, 123] on div "пт 29.08" at bounding box center [965, 130] width 81 height 23
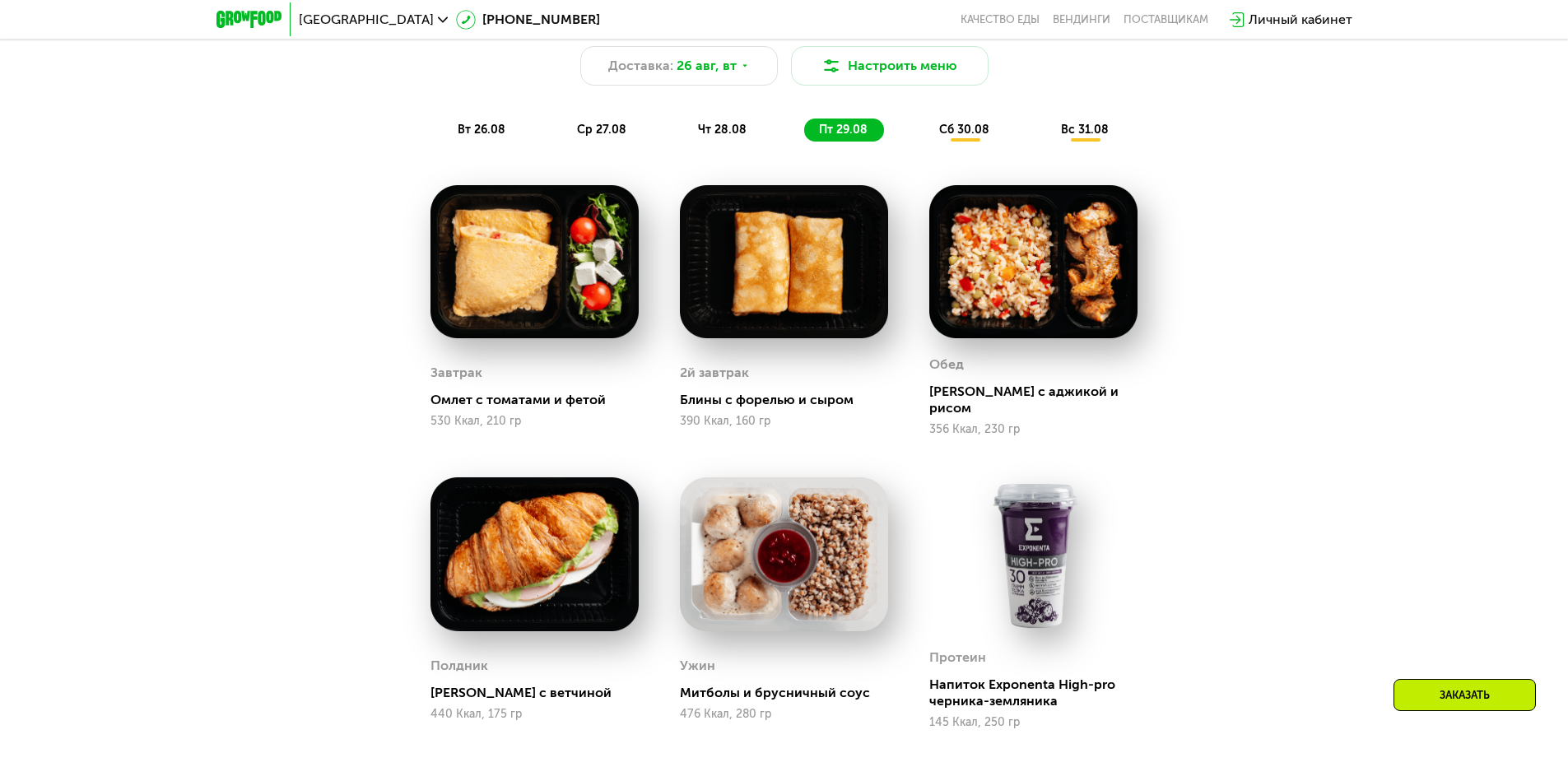
click at [961, 131] on span "сб 30.08" at bounding box center [964, 130] width 50 height 14
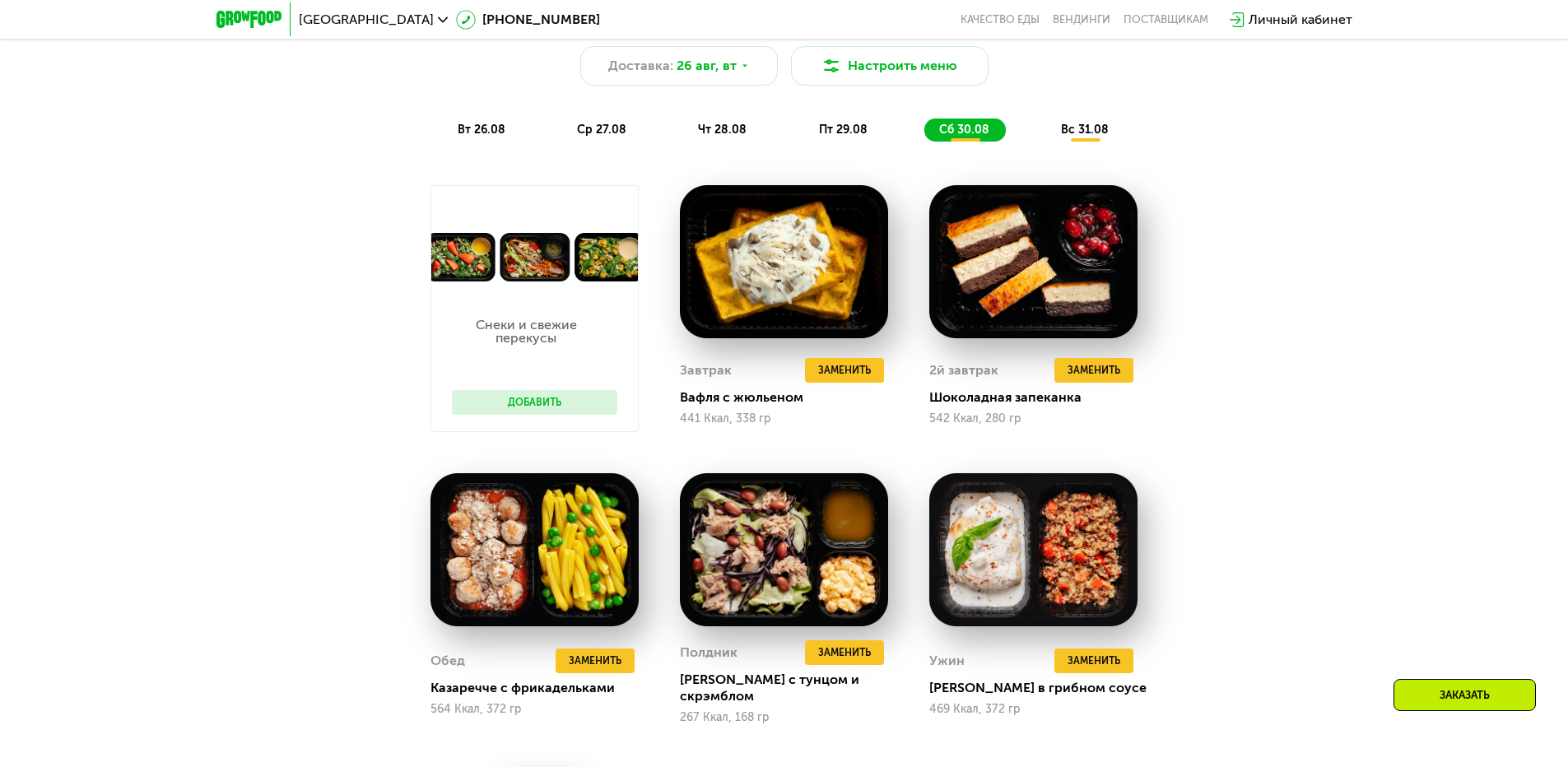
click at [1085, 125] on div "вс 31.08" at bounding box center [1085, 130] width 79 height 23
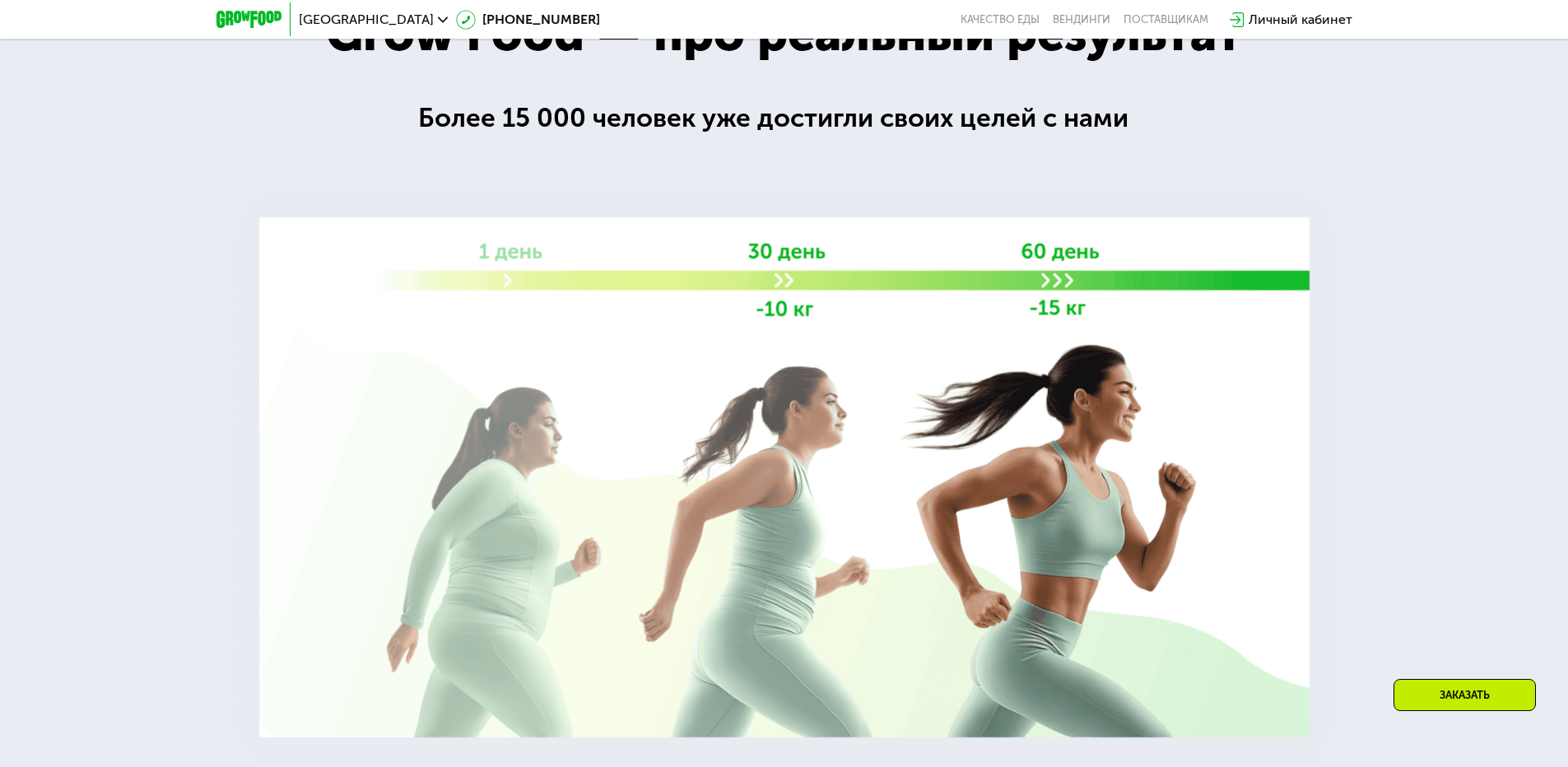
scroll to position [2827, 0]
